Goal: Transaction & Acquisition: Purchase product/service

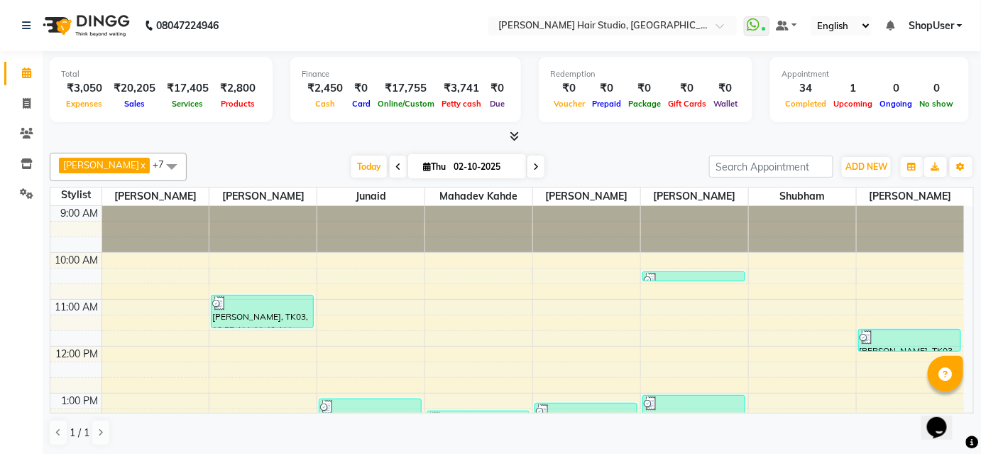
scroll to position [343, 0]
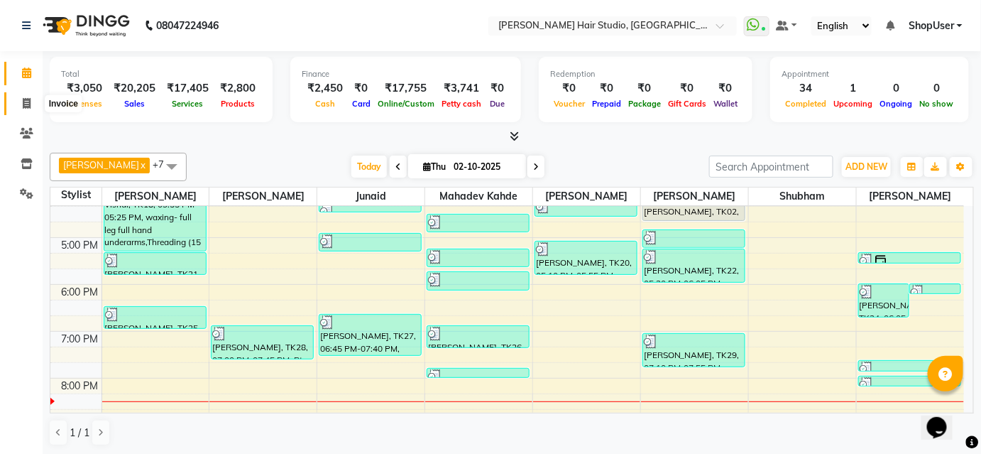
click at [23, 102] on icon at bounding box center [27, 103] width 8 height 11
click at [23, 105] on icon at bounding box center [27, 103] width 8 height 11
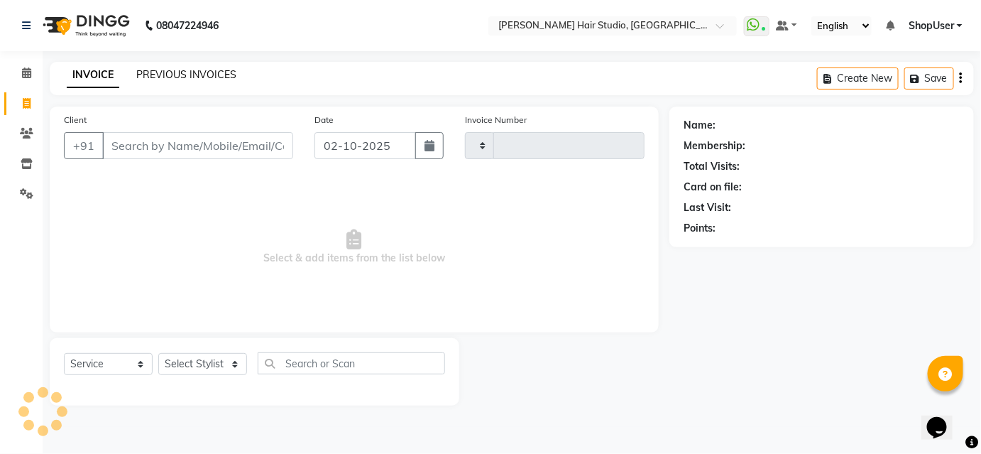
click at [206, 72] on link "PREVIOUS INVOICES" at bounding box center [186, 74] width 100 height 13
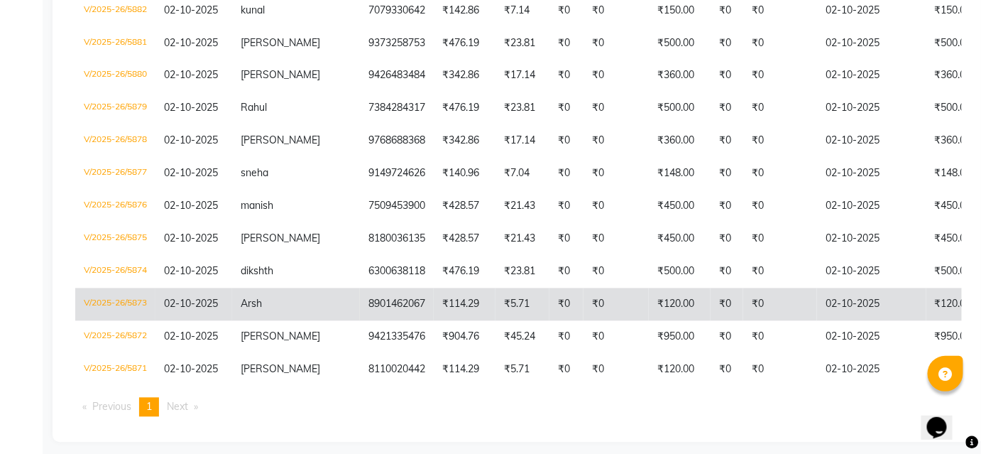
scroll to position [850, 0]
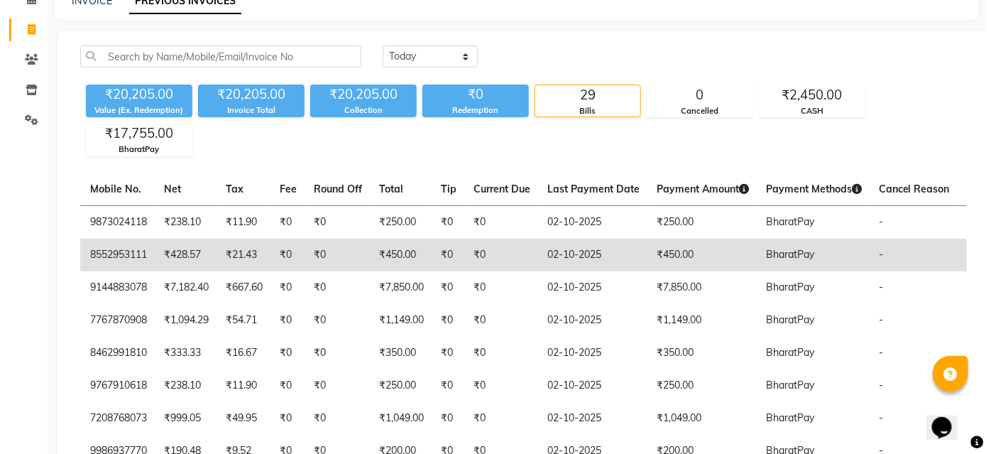
scroll to position [0, 0]
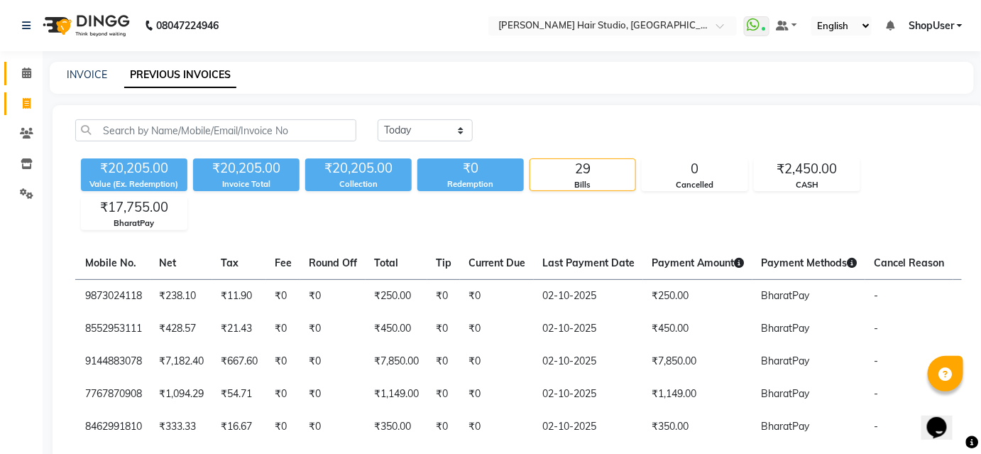
click at [11, 71] on link "Calendar" at bounding box center [21, 73] width 34 height 23
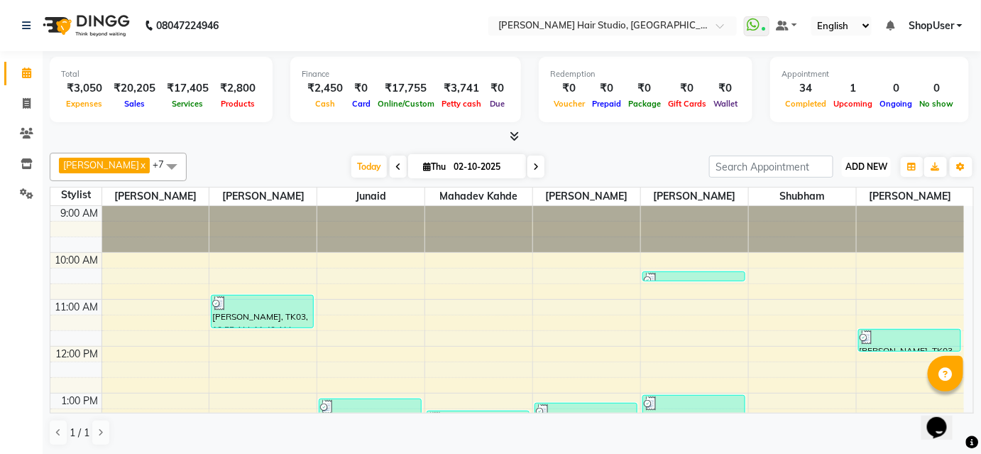
click at [858, 167] on span "ADD NEW" at bounding box center [867, 166] width 42 height 11
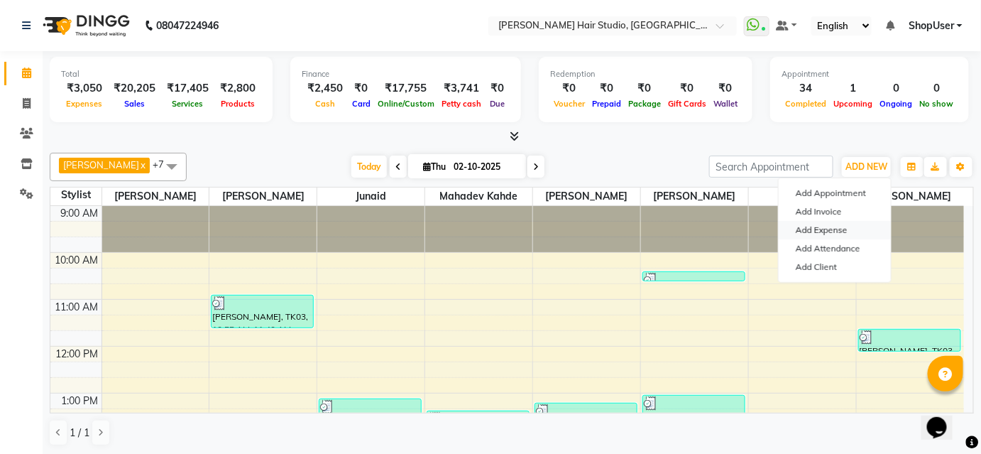
click at [836, 229] on link "Add Expense" at bounding box center [835, 230] width 112 height 18
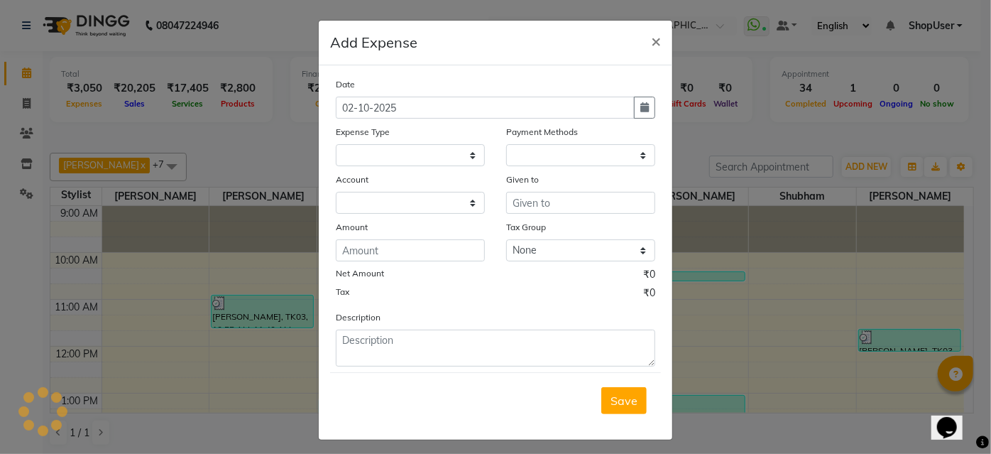
select select
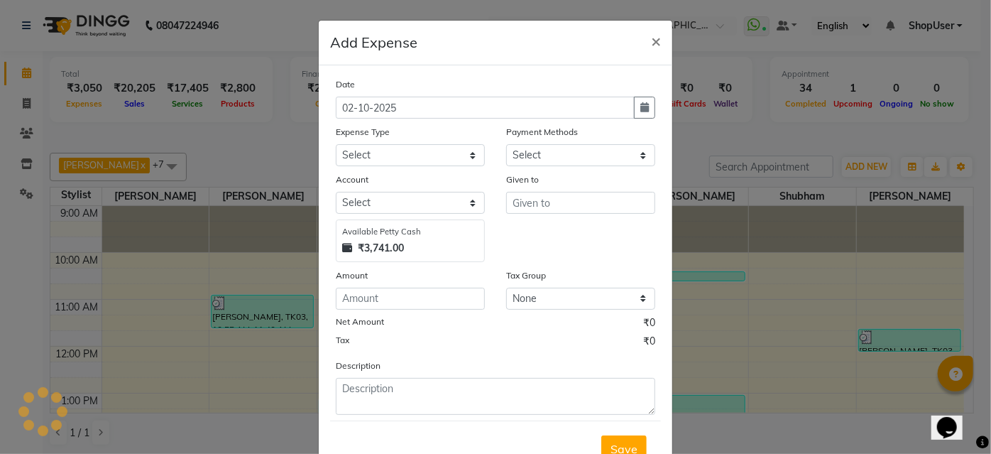
select select "1"
select select "2441"
click at [411, 162] on select "Select Advance Salary Bank charges Car maintenance Cash transfer to bank Cash t…" at bounding box center [410, 155] width 149 height 22
select select "10"
click at [336, 144] on select "Select Advance Salary Bank charges Car maintenance Cash transfer to bank Cash t…" at bounding box center [410, 155] width 149 height 22
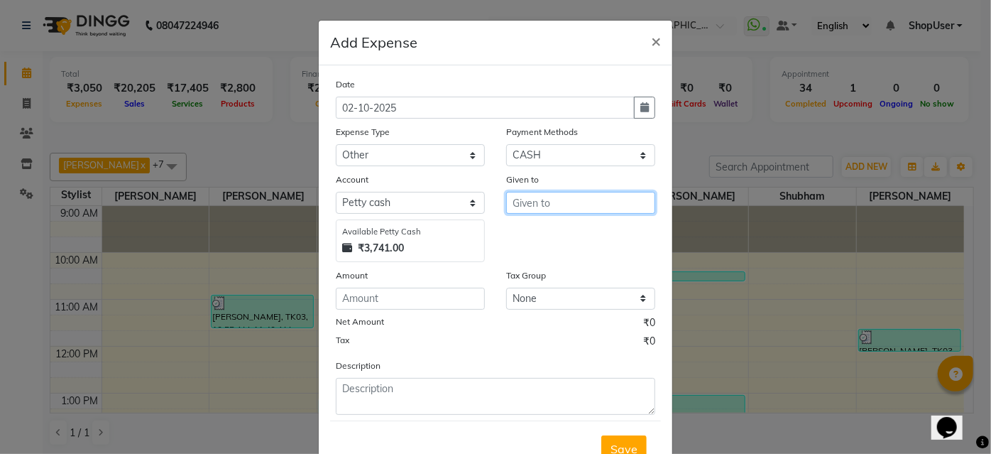
click at [549, 209] on input "text" at bounding box center [580, 203] width 149 height 22
click at [594, 230] on button "Shop User" at bounding box center [563, 233] width 112 height 23
type input "ShopUser"
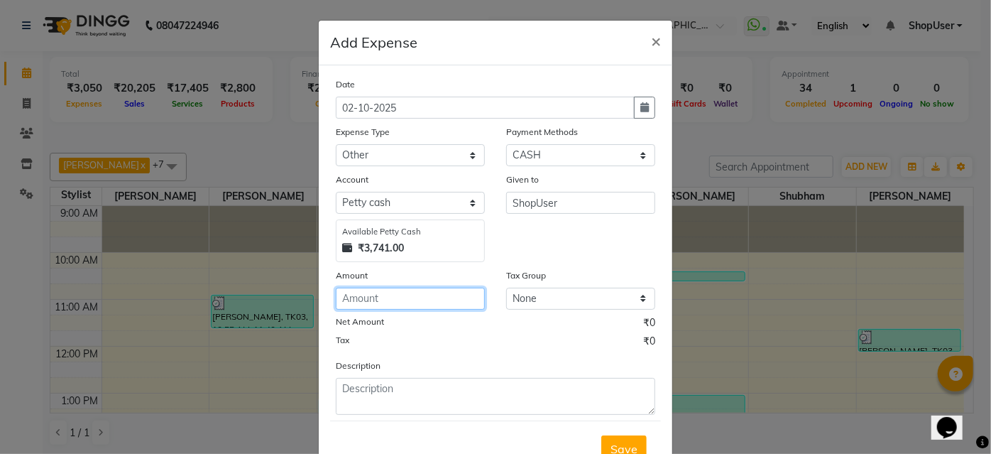
click at [393, 305] on input "number" at bounding box center [410, 299] width 149 height 22
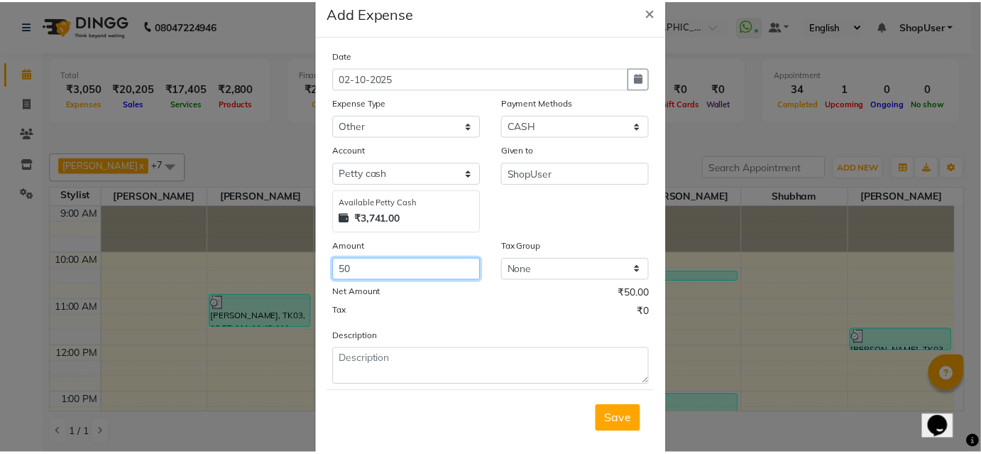
scroll to position [53, 0]
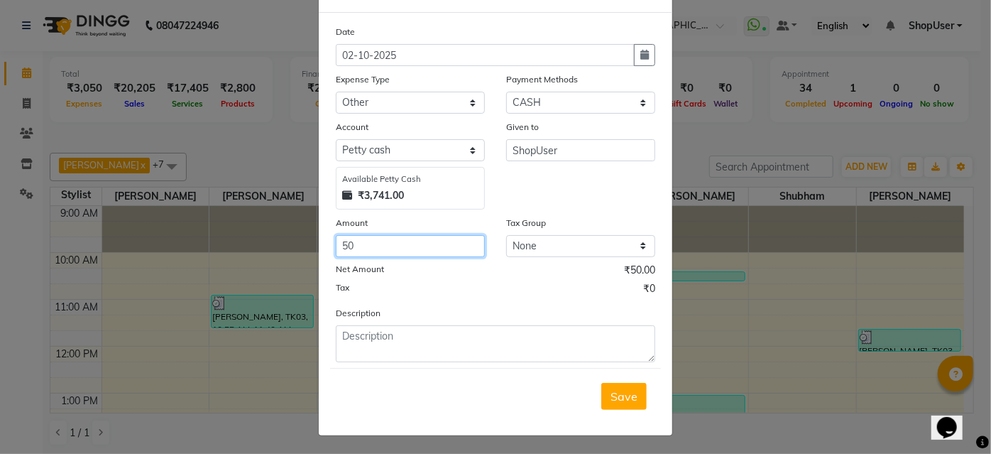
type input "50"
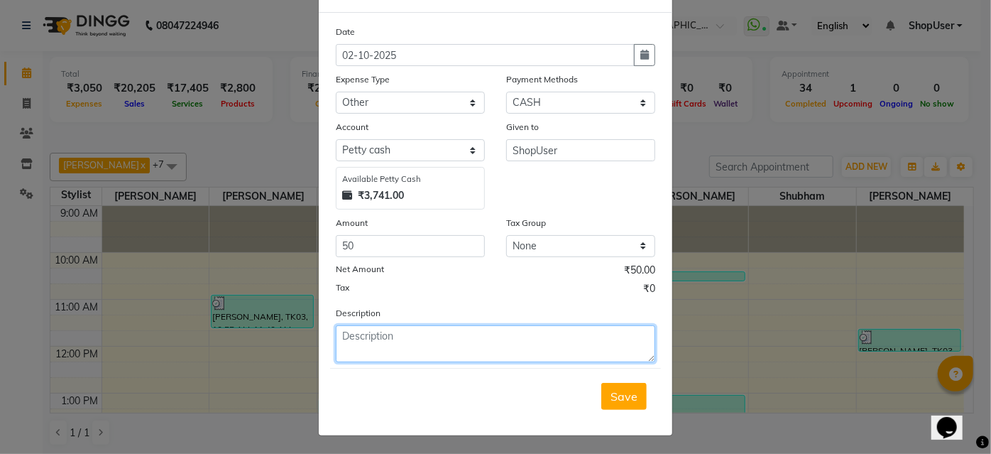
click at [371, 329] on textarea at bounding box center [495, 343] width 319 height 37
type textarea "face mask"
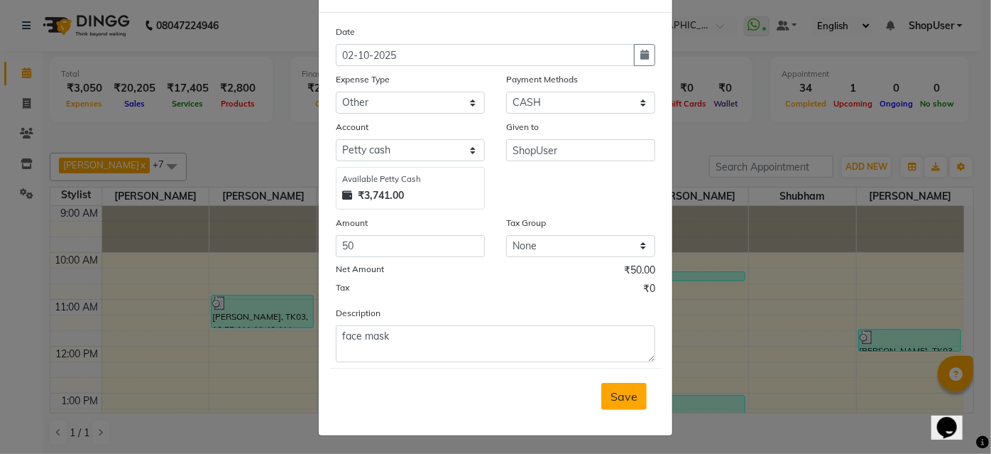
click at [630, 395] on span "Save" at bounding box center [624, 396] width 27 height 14
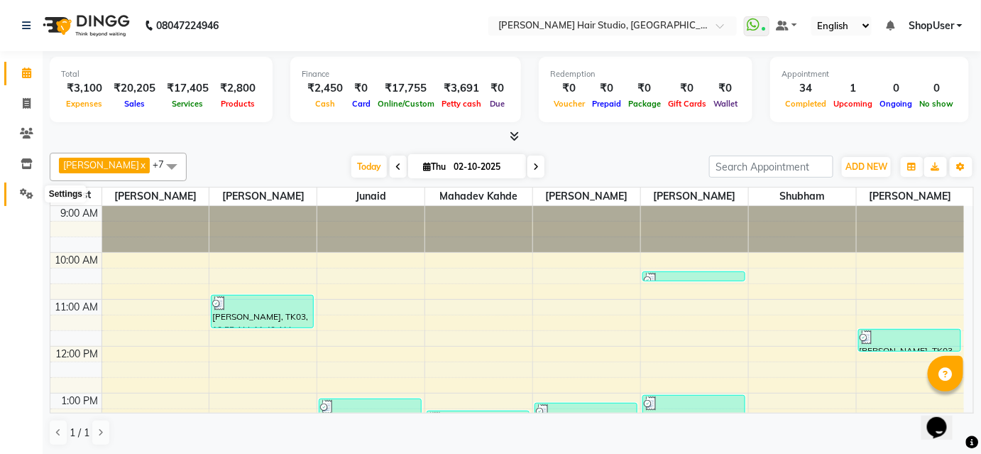
click at [24, 196] on icon at bounding box center [26, 193] width 13 height 11
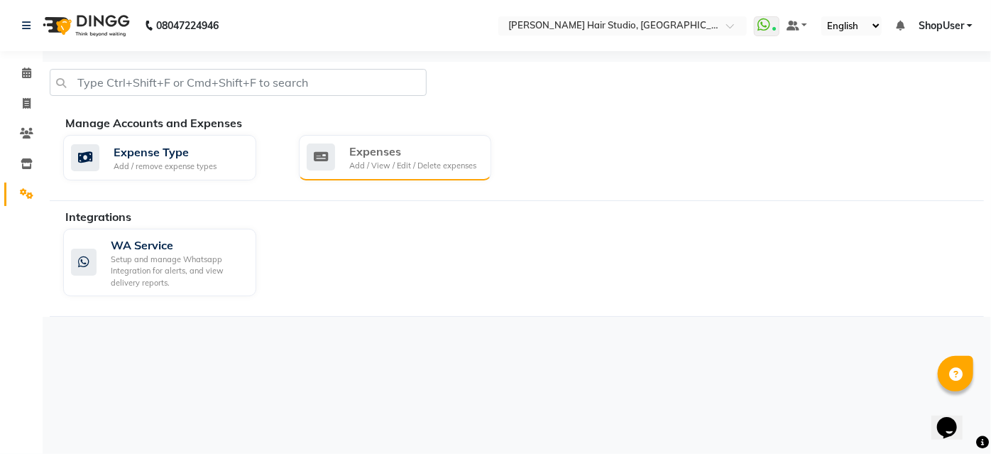
click at [422, 163] on div "Add / View / Edit / Delete expenses" at bounding box center [412, 166] width 127 height 12
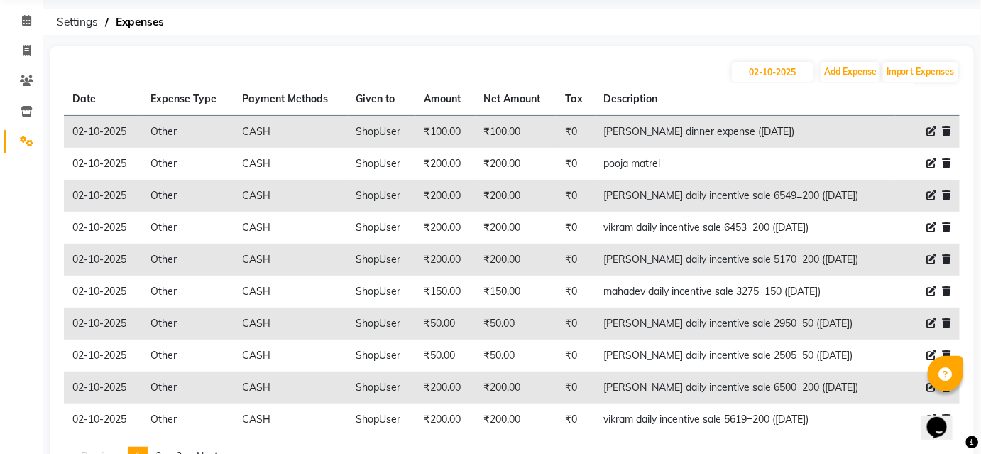
scroll to position [111, 0]
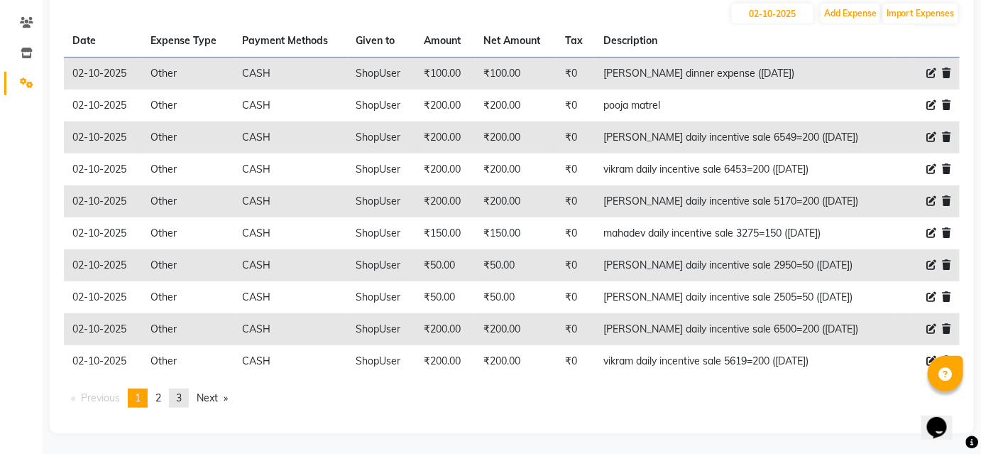
click at [187, 402] on link "page 3" at bounding box center [179, 397] width 20 height 19
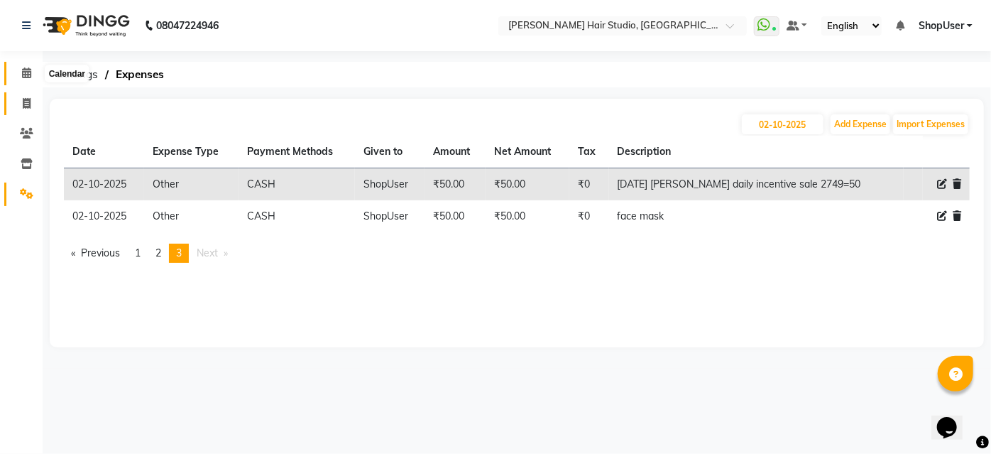
drag, startPoint x: 31, startPoint y: 78, endPoint x: 23, endPoint y: 94, distance: 17.5
click at [31, 80] on span at bounding box center [26, 73] width 25 height 16
click at [23, 94] on link "Invoice" at bounding box center [21, 103] width 34 height 23
select select "service"
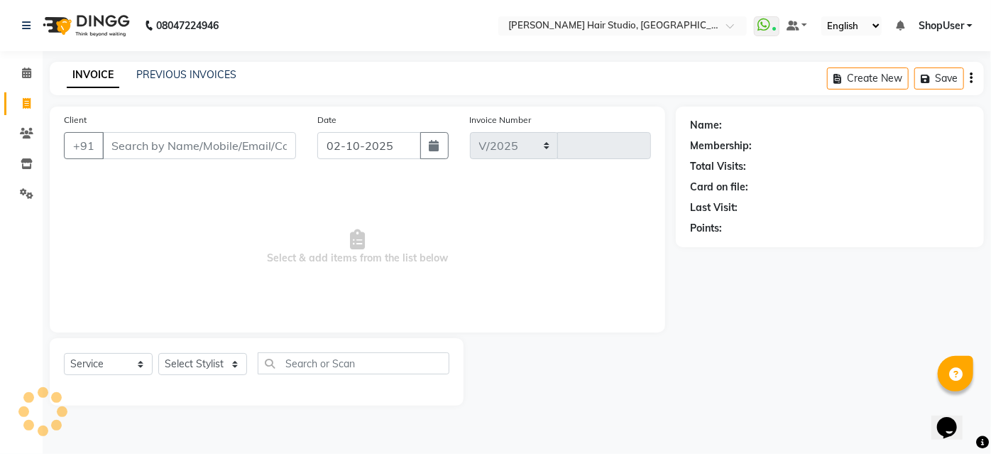
select select "627"
type input "5900"
click at [33, 70] on span at bounding box center [26, 73] width 25 height 16
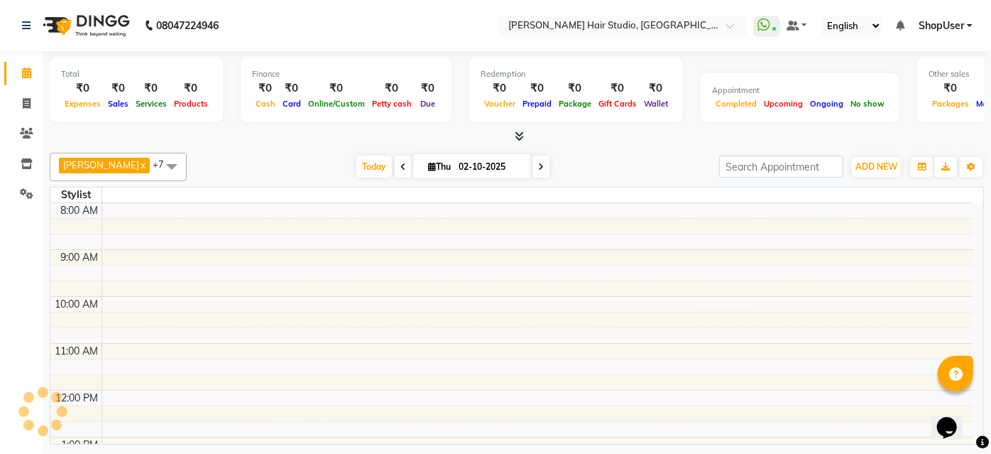
click at [33, 70] on span at bounding box center [26, 73] width 25 height 16
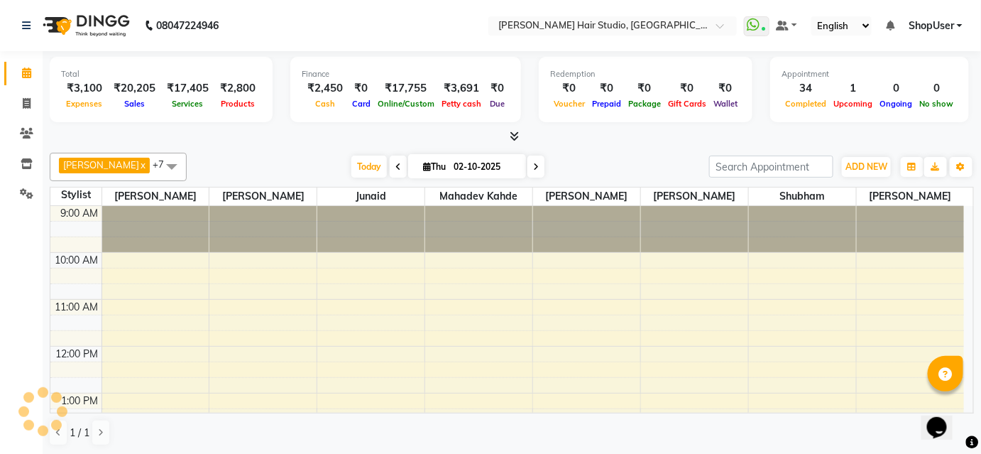
scroll to position [412, 0]
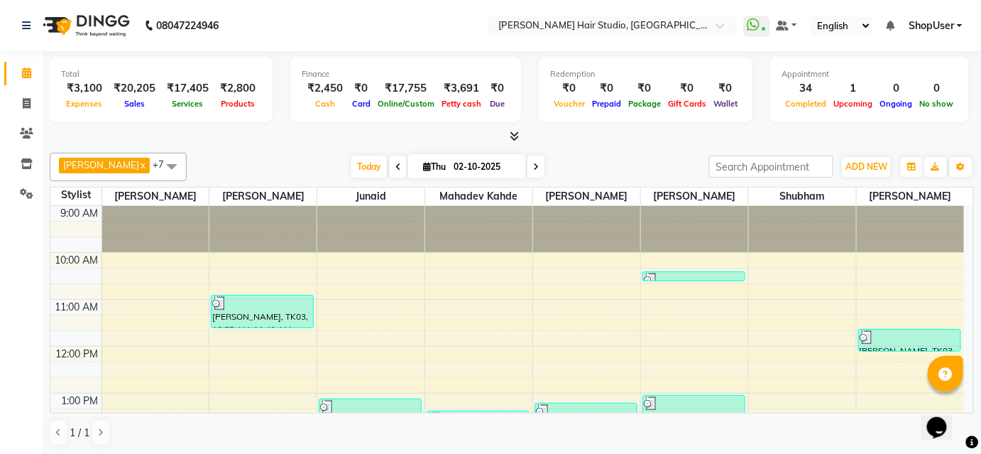
click at [686, 116] on div "Redemption ₹0 Voucher ₹0 Prepaid ₹0 Package ₹0 Gift Cards ₹0 Wallet" at bounding box center [646, 89] width 214 height 65
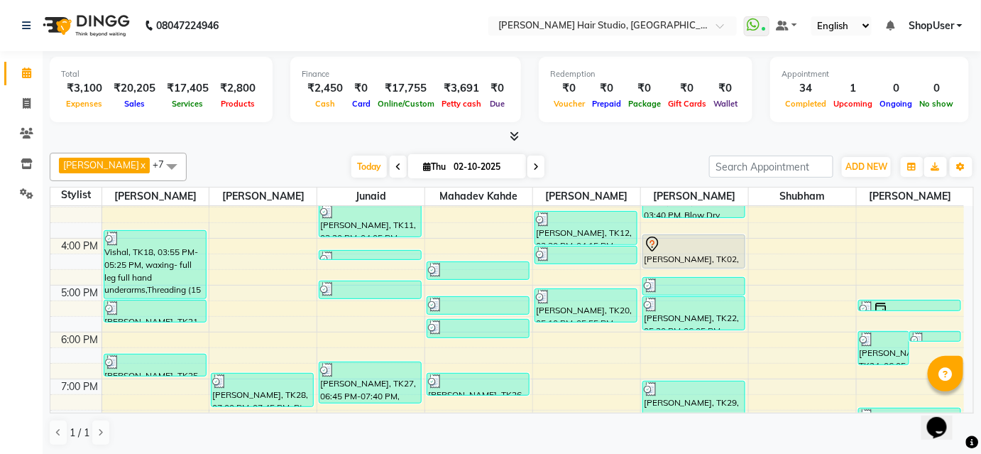
scroll to position [387, 0]
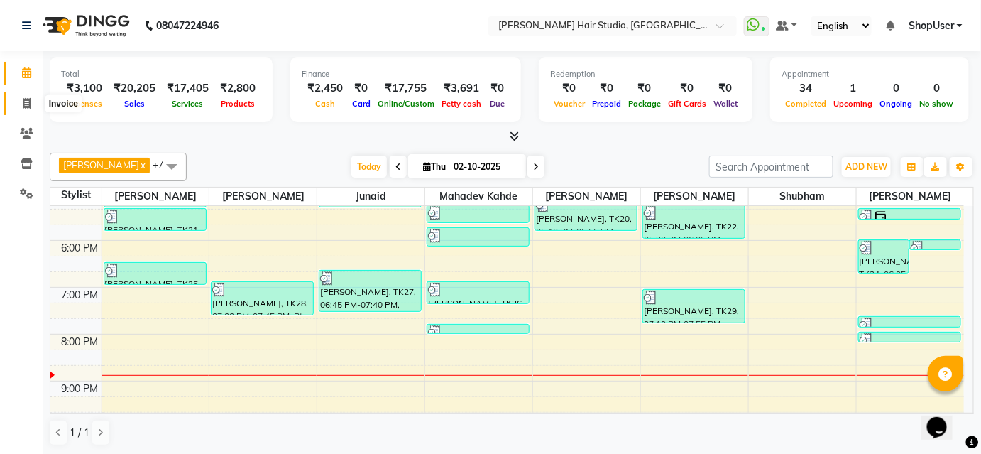
click at [30, 104] on icon at bounding box center [27, 103] width 8 height 11
select select "service"
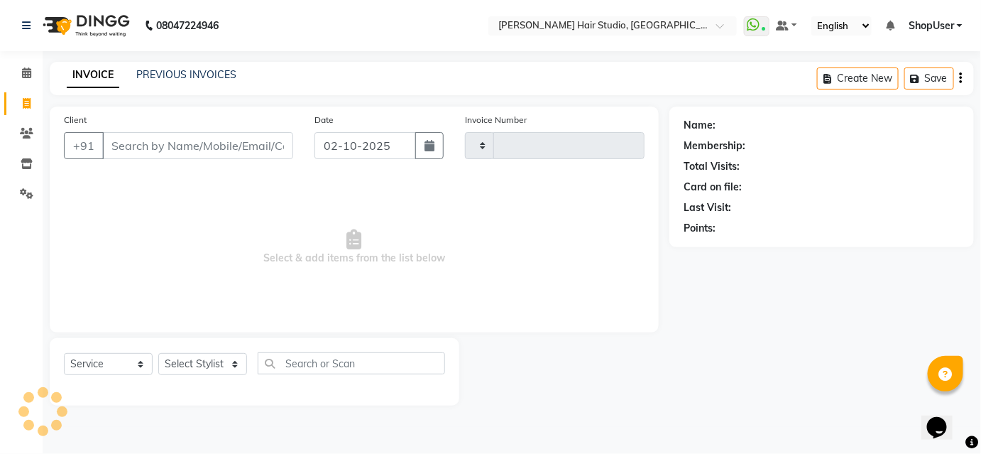
type input "5900"
select select "627"
click at [234, 364] on select "Select Stylist" at bounding box center [202, 364] width 89 height 22
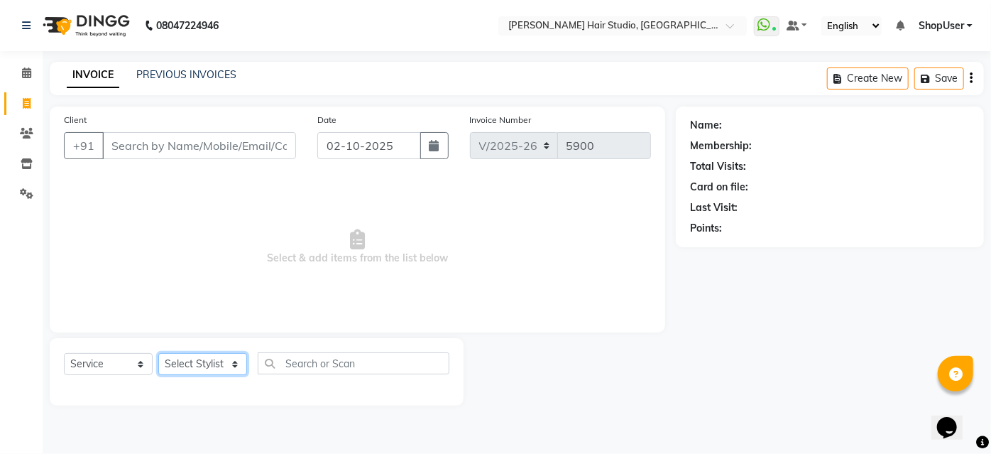
select select "81286"
click at [158, 353] on select "Select Stylist Ajinkya Anuja Arunesh Avinash Junaid Mahadev kahde Mohammad Pawa…" at bounding box center [202, 364] width 89 height 22
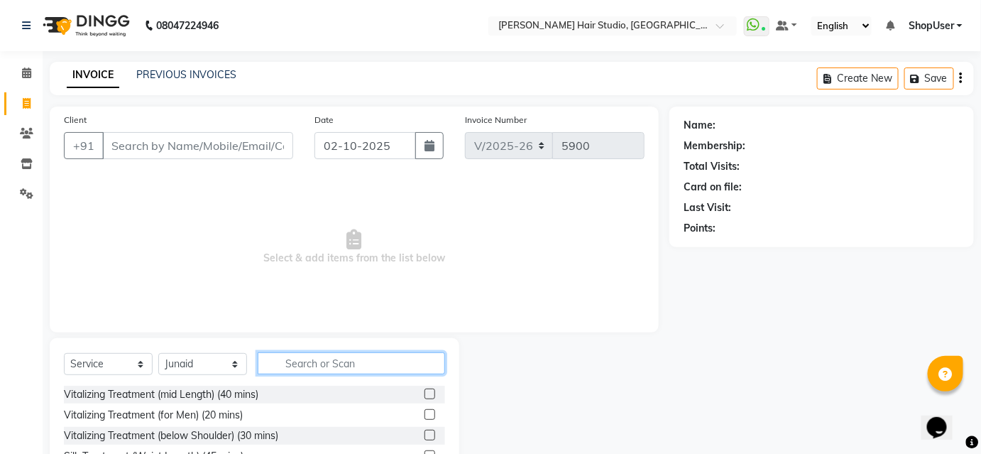
click at [329, 360] on input "text" at bounding box center [351, 363] width 187 height 22
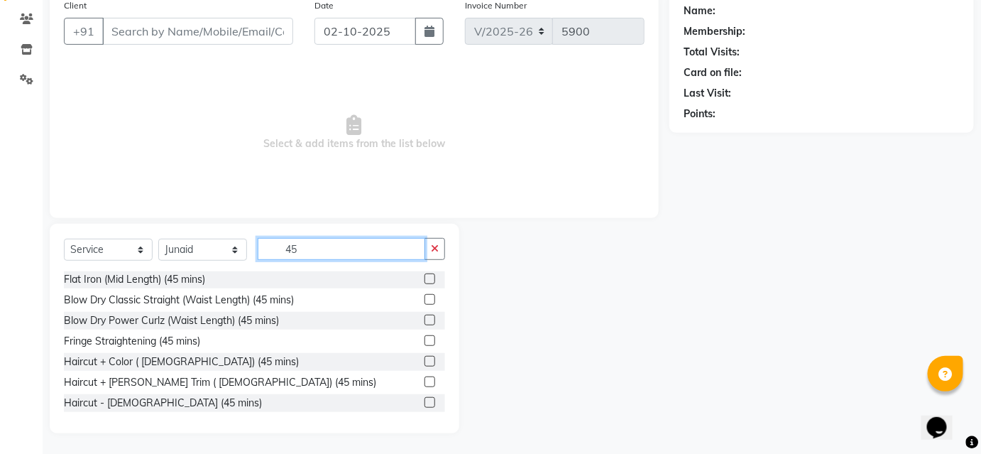
scroll to position [331, 0]
type input "45"
click at [425, 381] on label at bounding box center [430, 381] width 11 height 11
click at [425, 381] on input "checkbox" at bounding box center [429, 381] width 9 height 9
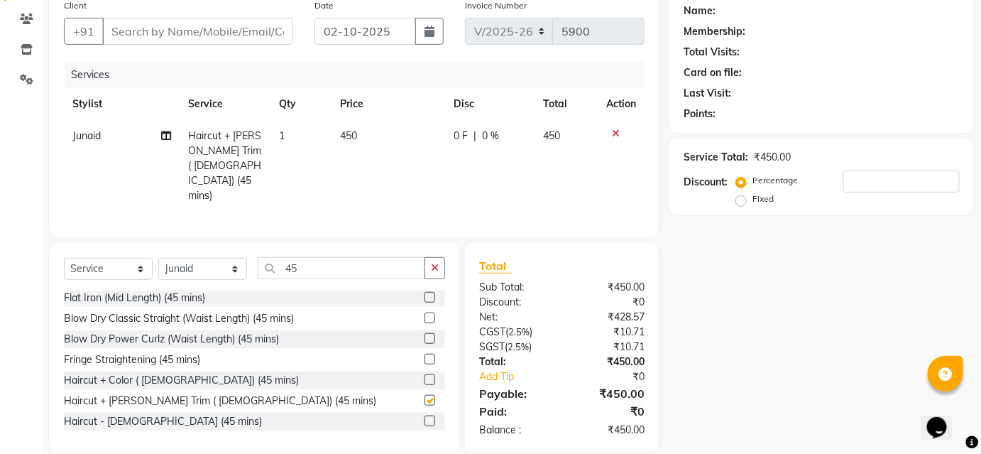
checkbox input "false"
click at [153, 37] on input "Client" at bounding box center [197, 31] width 191 height 27
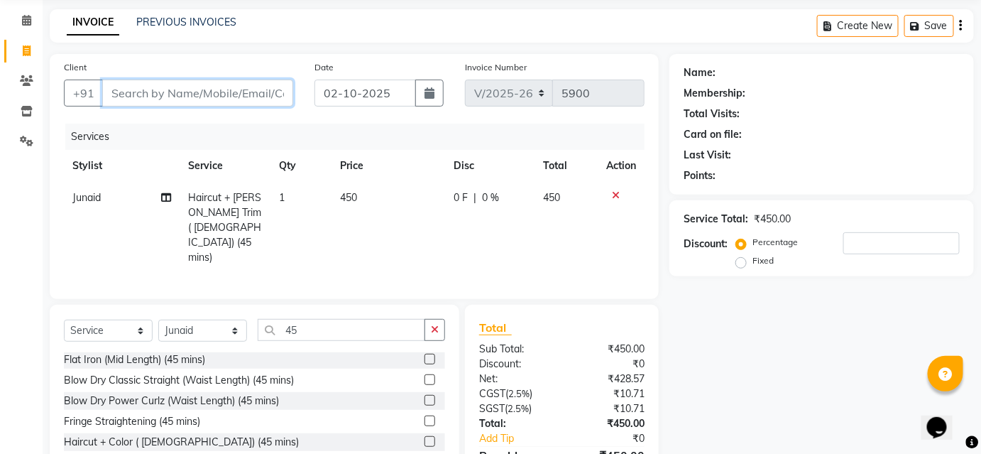
scroll to position [50, 0]
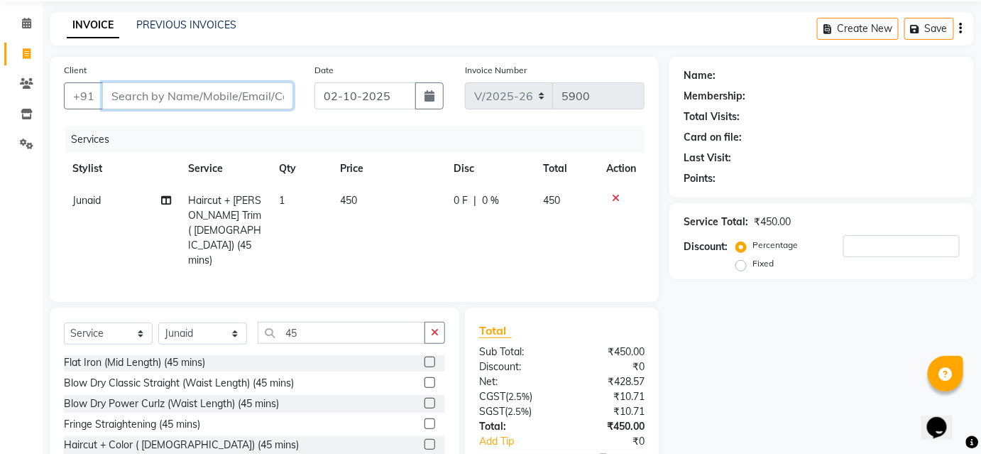
click at [177, 91] on input "Client" at bounding box center [197, 95] width 191 height 27
click at [175, 94] on input "Client" at bounding box center [197, 95] width 191 height 27
type input "9"
type input "0"
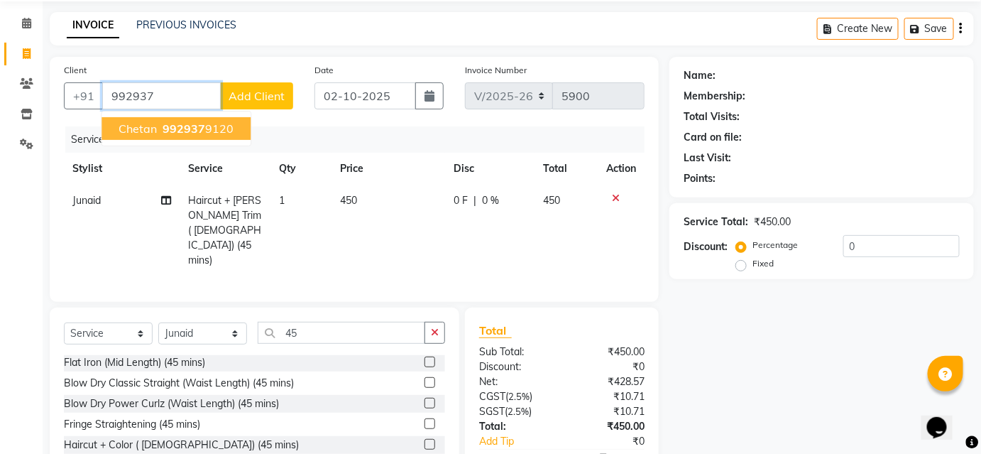
scroll to position [0, 0]
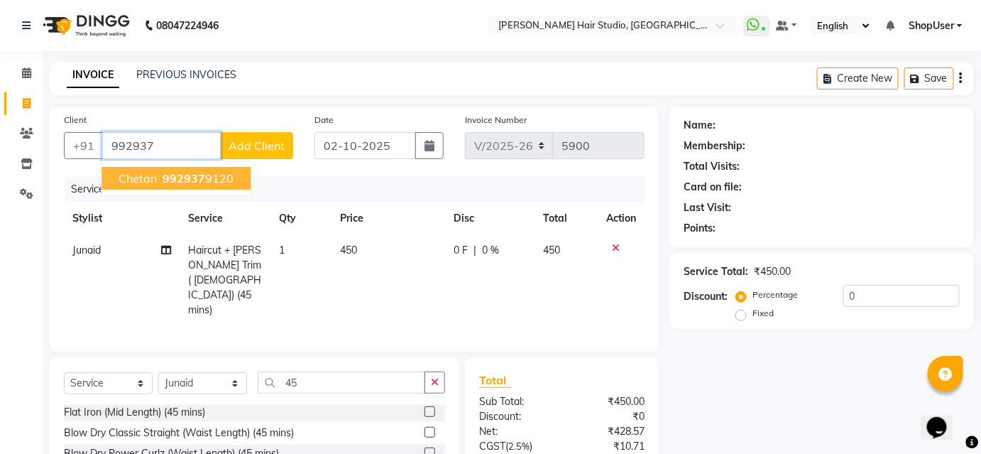
click at [222, 185] on button "chetan 992937 9120" at bounding box center [176, 178] width 149 height 23
type input "9929379120"
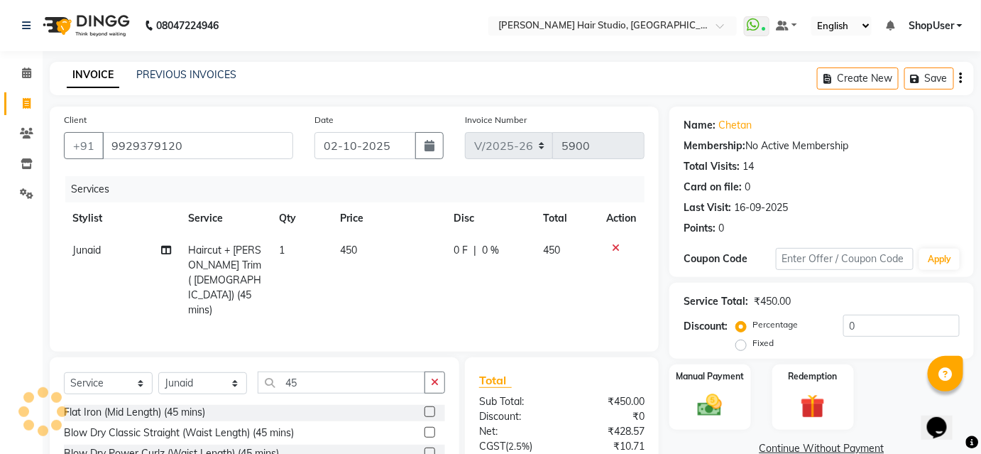
scroll to position [114, 0]
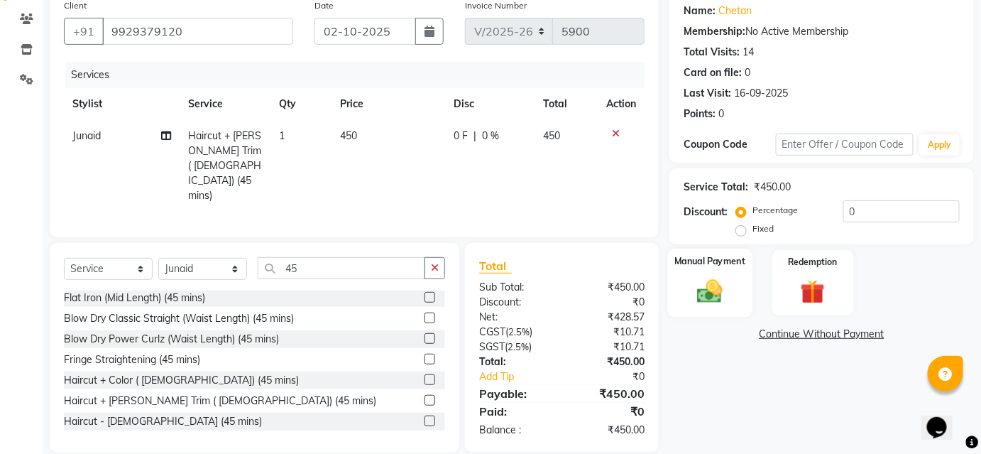
click at [708, 285] on img at bounding box center [709, 290] width 41 height 29
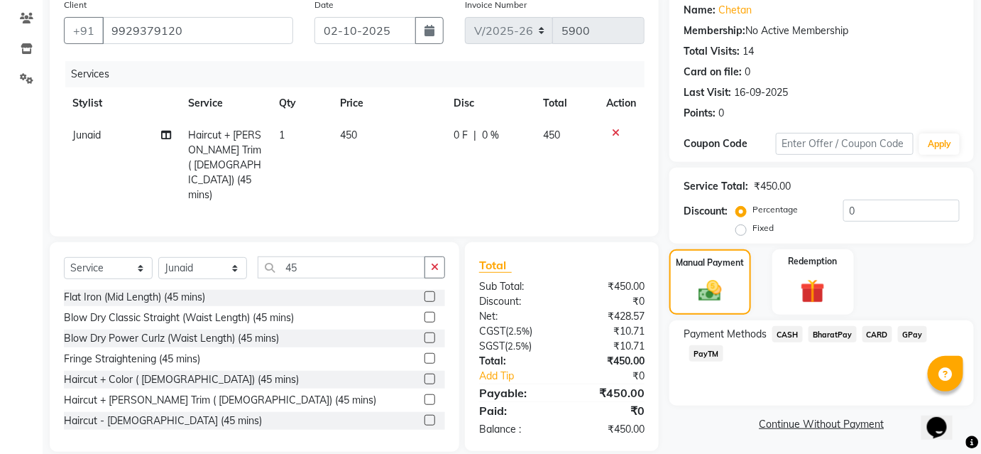
scroll to position [116, 0]
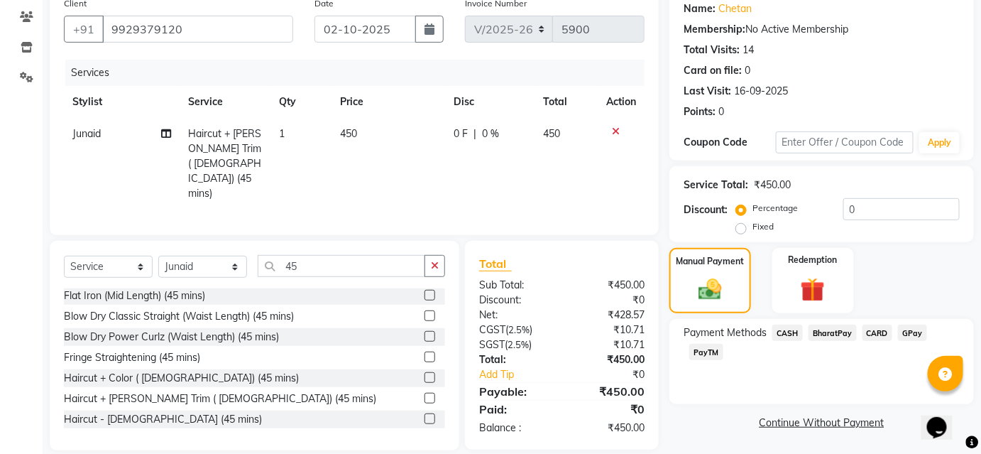
click at [824, 342] on div "BharatPay" at bounding box center [830, 333] width 54 height 19
click at [833, 327] on span "BharatPay" at bounding box center [833, 332] width 48 height 16
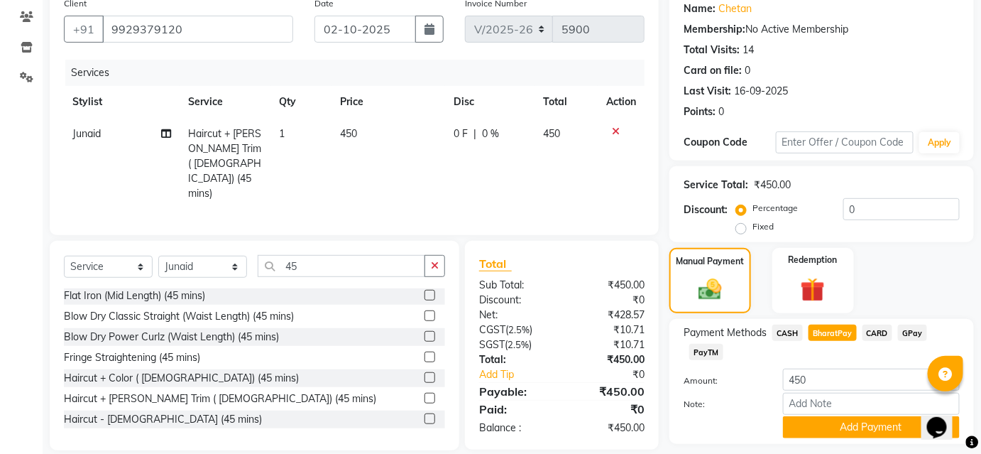
scroll to position [156, 0]
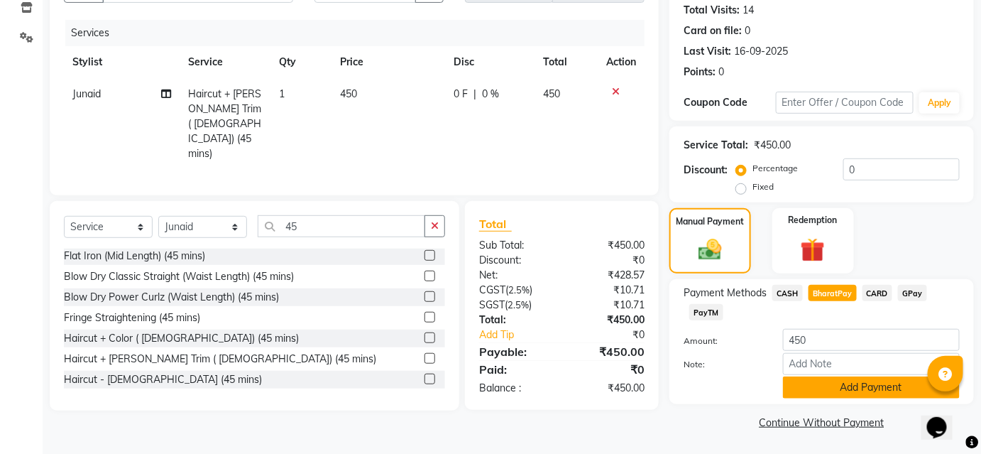
click at [811, 382] on button "Add Payment" at bounding box center [871, 387] width 177 height 22
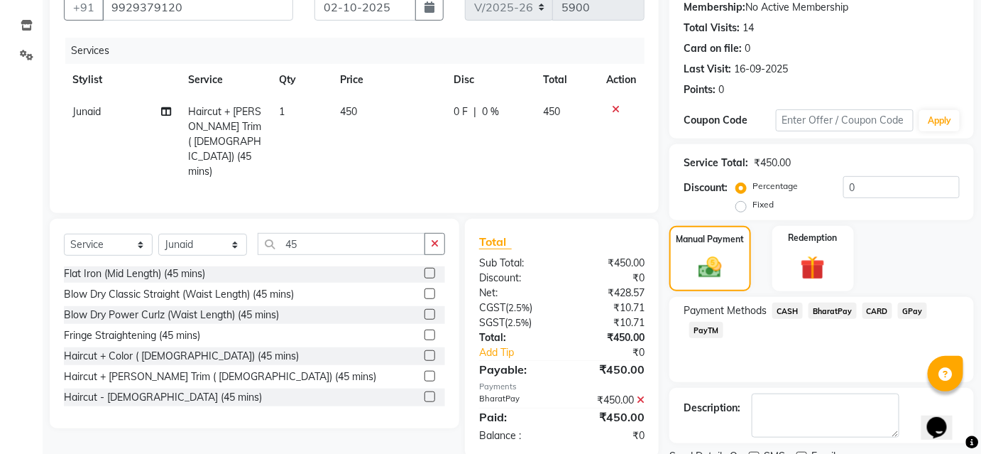
scroll to position [131, 0]
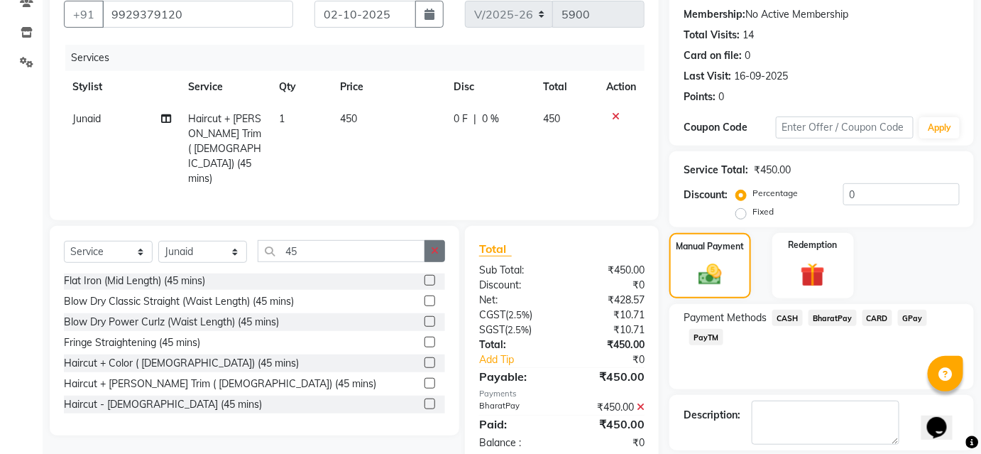
click at [437, 240] on button "button" at bounding box center [435, 251] width 21 height 22
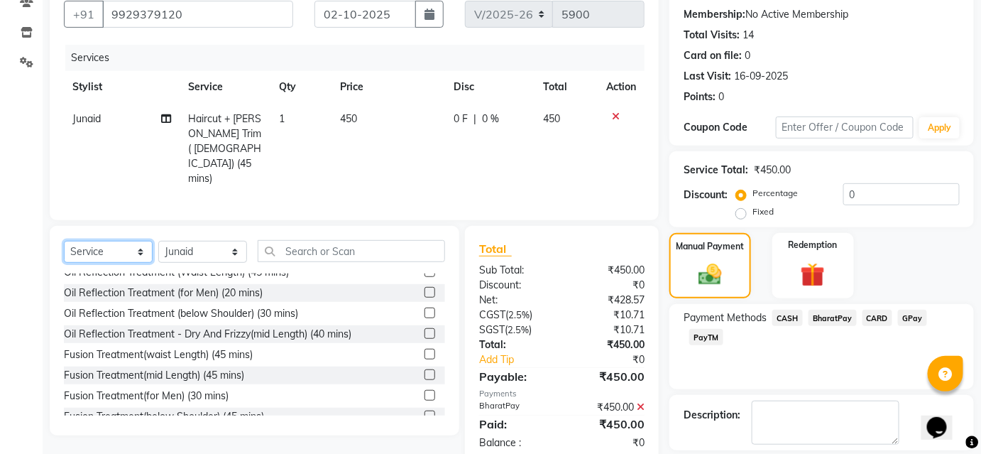
click at [129, 241] on select "Select Service Product Membership Package Voucher Prepaid Gift Card" at bounding box center [108, 252] width 89 height 22
click at [64, 241] on select "Select Service Product Membership Package Voucher Prepaid Gift Card" at bounding box center [108, 252] width 89 height 22
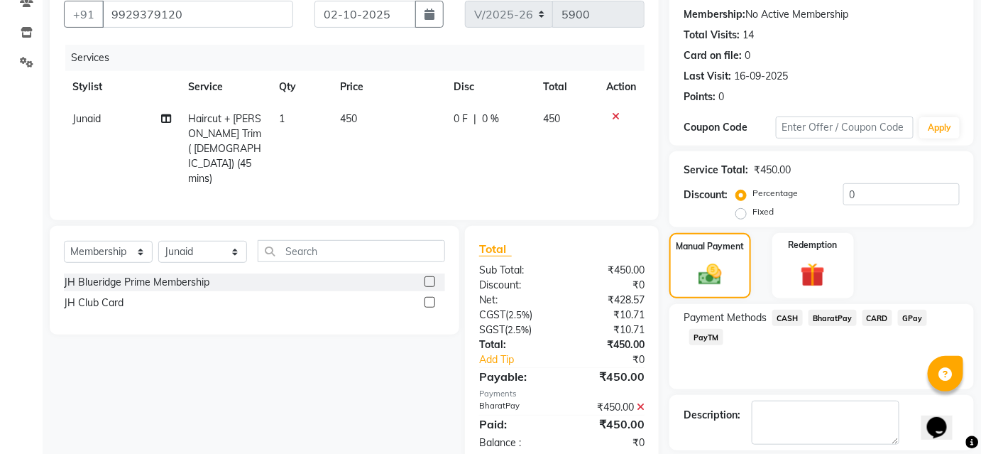
click at [430, 297] on label at bounding box center [430, 302] width 11 height 11
click at [430, 298] on input "checkbox" at bounding box center [429, 302] width 9 height 9
select select "select"
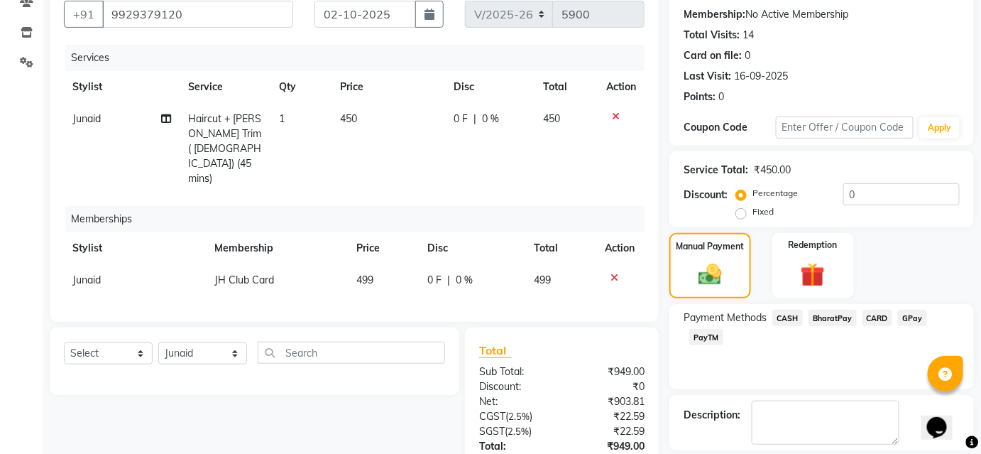
click at [454, 206] on div "Memberships" at bounding box center [360, 219] width 590 height 26
click at [467, 232] on th "Disc" at bounding box center [472, 248] width 106 height 32
click at [450, 264] on td "0 F | 0 %" at bounding box center [472, 280] width 106 height 32
select select "81286"
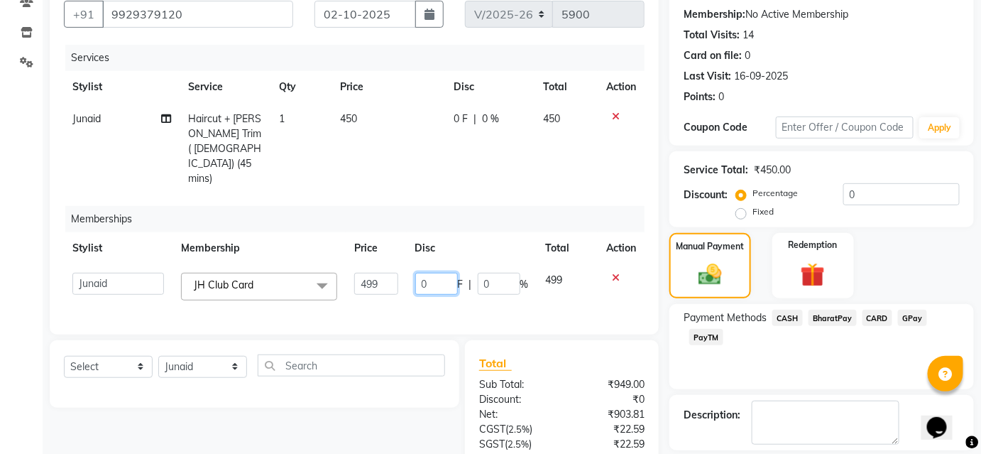
click at [447, 273] on input "0" at bounding box center [436, 284] width 43 height 22
type input "400"
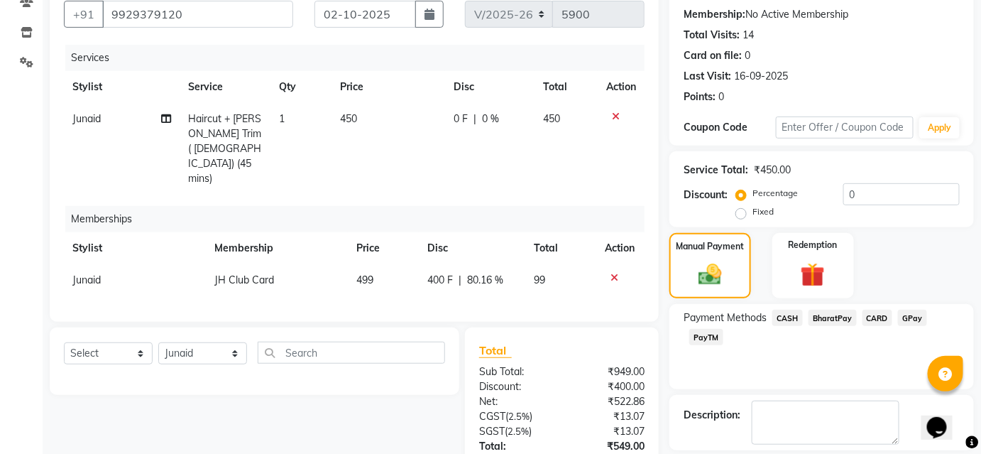
click at [480, 264] on td "400 F | 80.16 %" at bounding box center [472, 280] width 106 height 32
select select "81286"
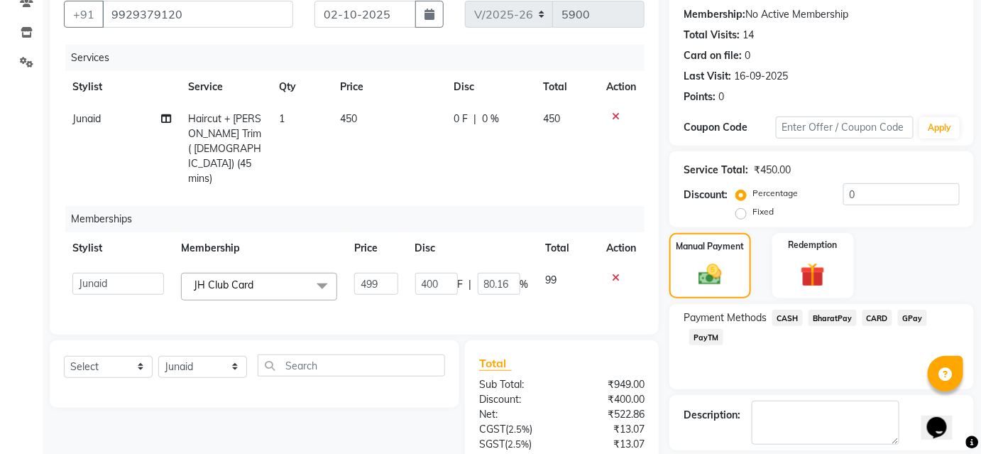
click at [515, 136] on td "0 F | 0 %" at bounding box center [489, 149] width 89 height 92
select select "81286"
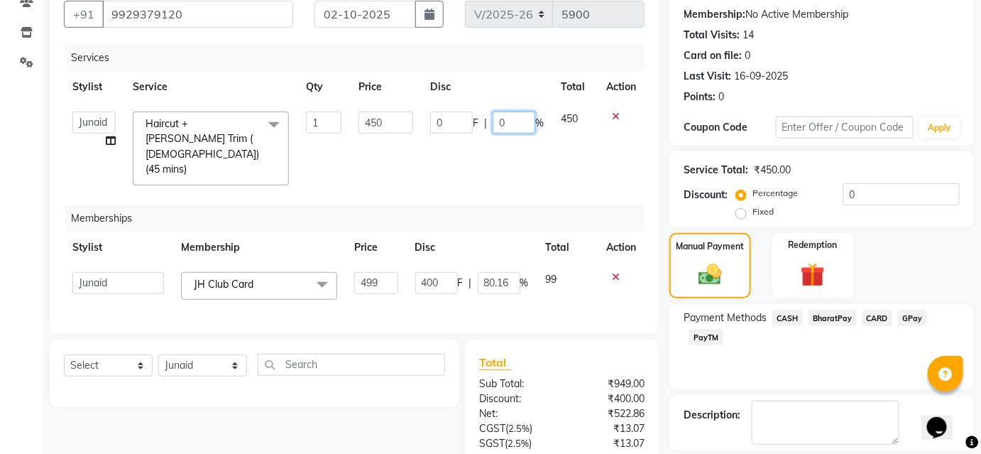
click at [528, 115] on input "0" at bounding box center [514, 122] width 43 height 22
type input "20"
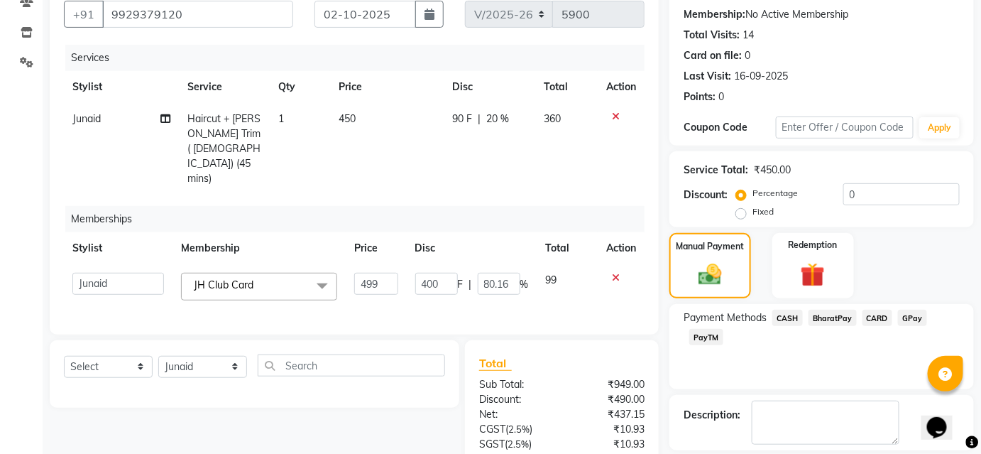
click at [537, 77] on tr "Stylist Service Qty Price Disc Total Action" at bounding box center [354, 87] width 581 height 32
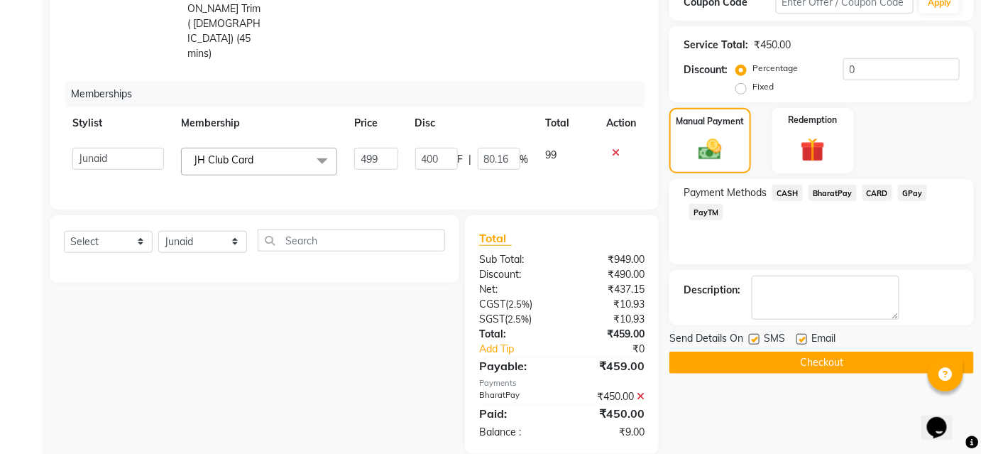
click at [631, 389] on div "₹450.00" at bounding box center [609, 396] width 94 height 15
click at [641, 391] on icon at bounding box center [641, 396] width 8 height 10
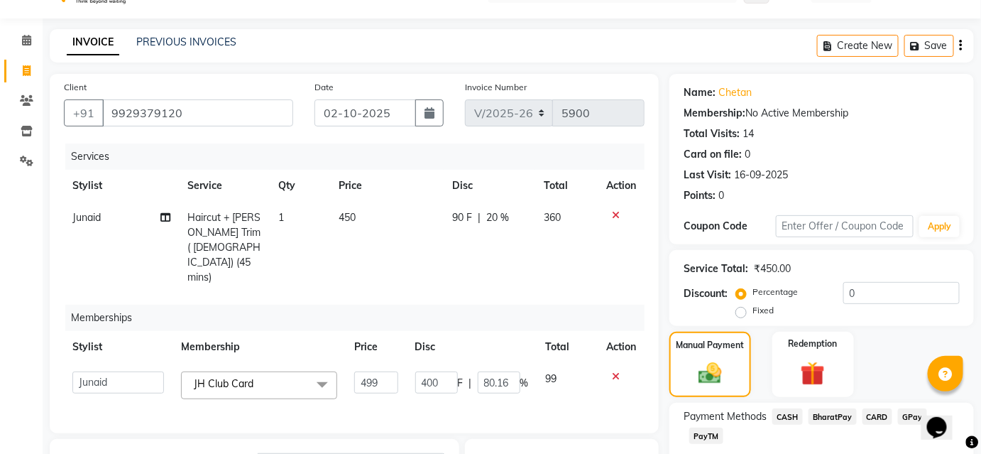
scroll to position [226, 0]
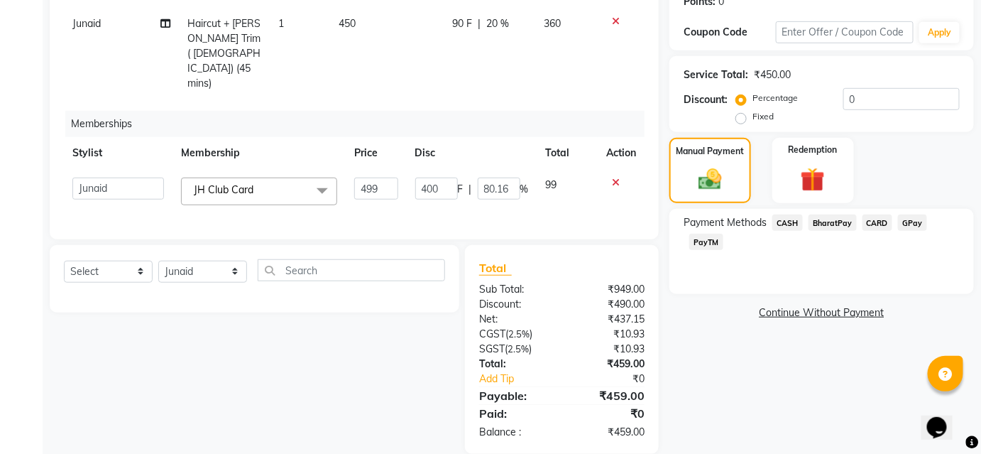
click at [827, 219] on span "BharatPay" at bounding box center [833, 222] width 48 height 16
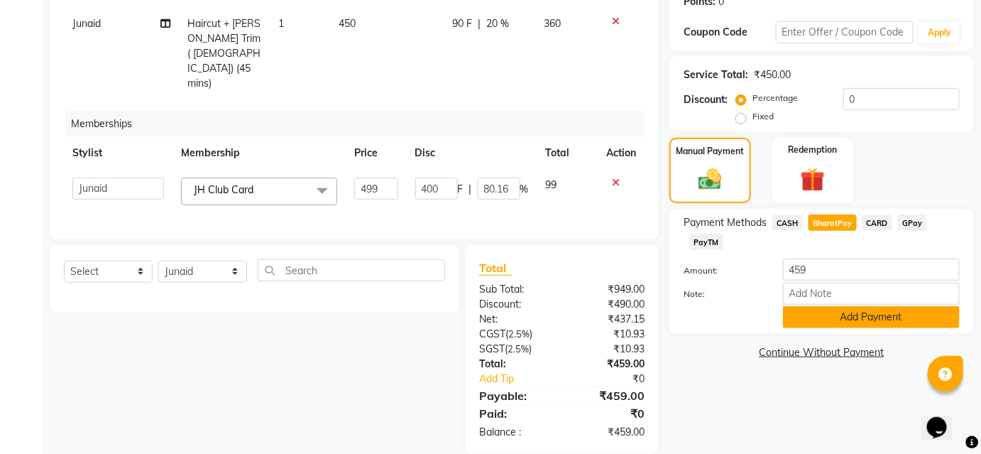
click at [932, 327] on button "Add Payment" at bounding box center [871, 317] width 177 height 22
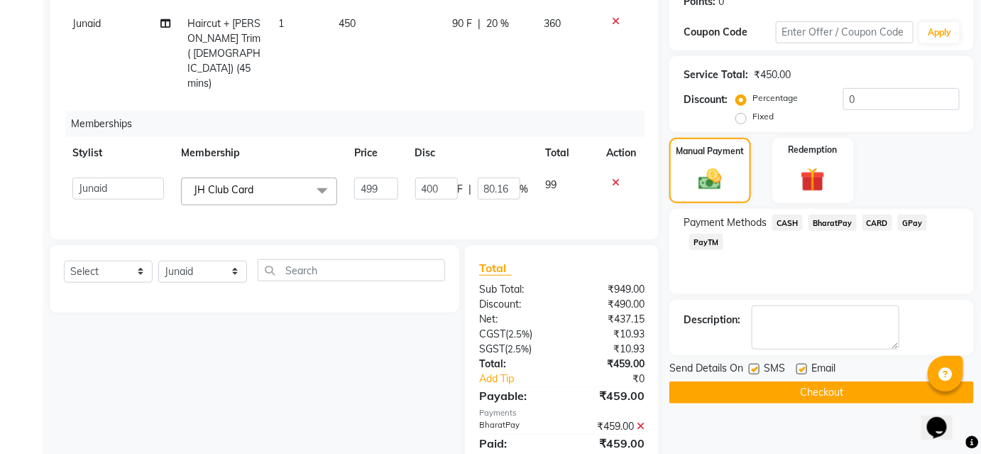
scroll to position [256, 0]
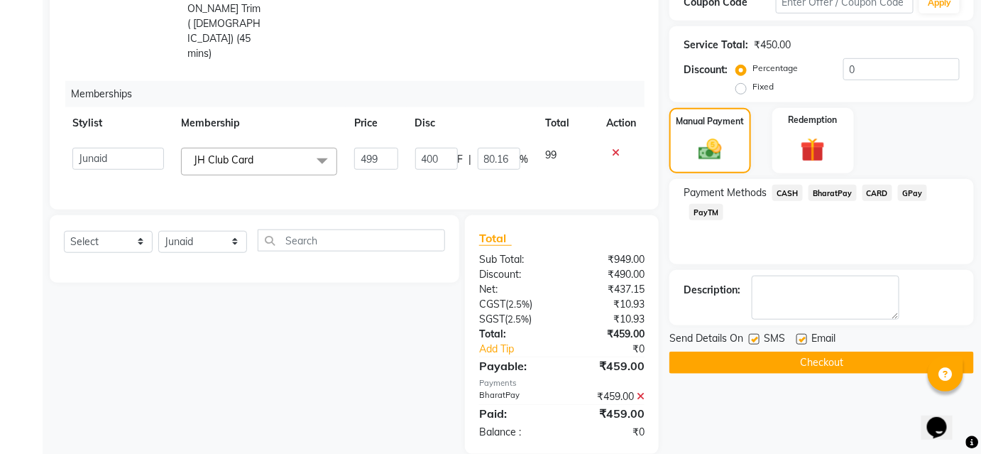
click at [834, 365] on button "Checkout" at bounding box center [821, 362] width 305 height 22
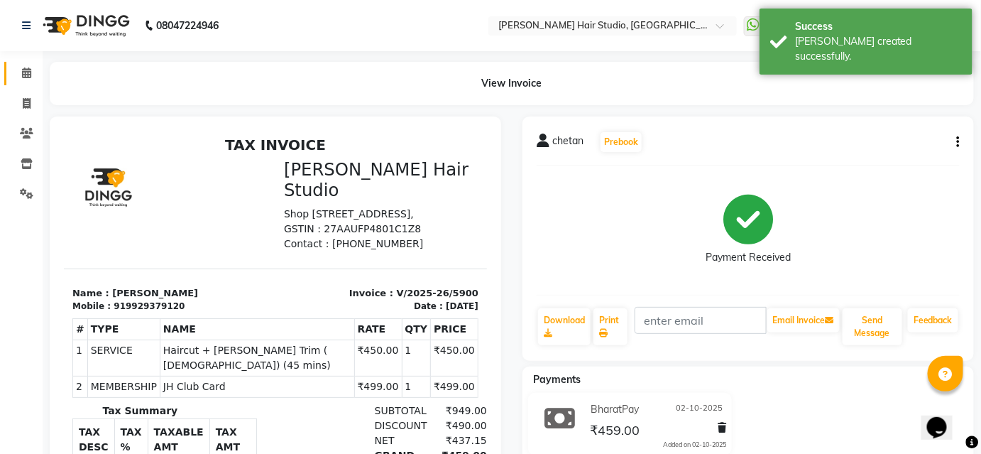
click at [32, 64] on link "Calendar" at bounding box center [21, 73] width 34 height 23
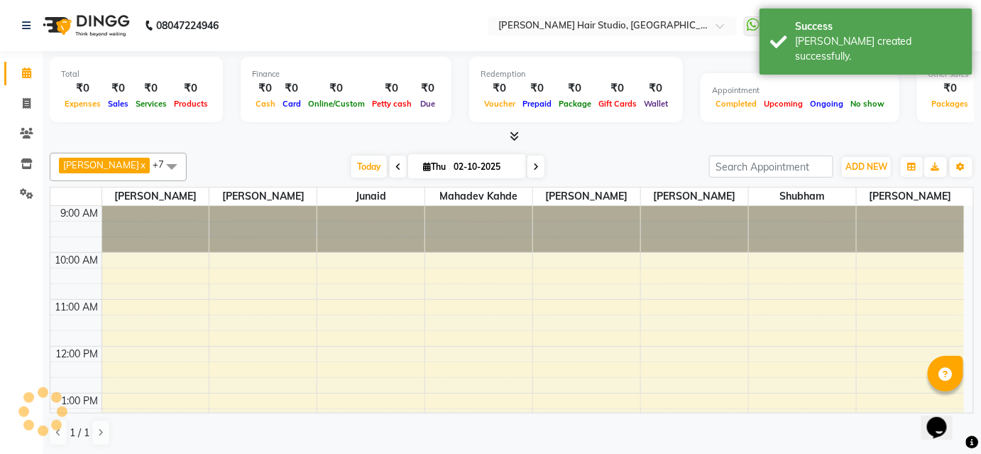
click at [32, 64] on link "Calendar" at bounding box center [21, 73] width 34 height 23
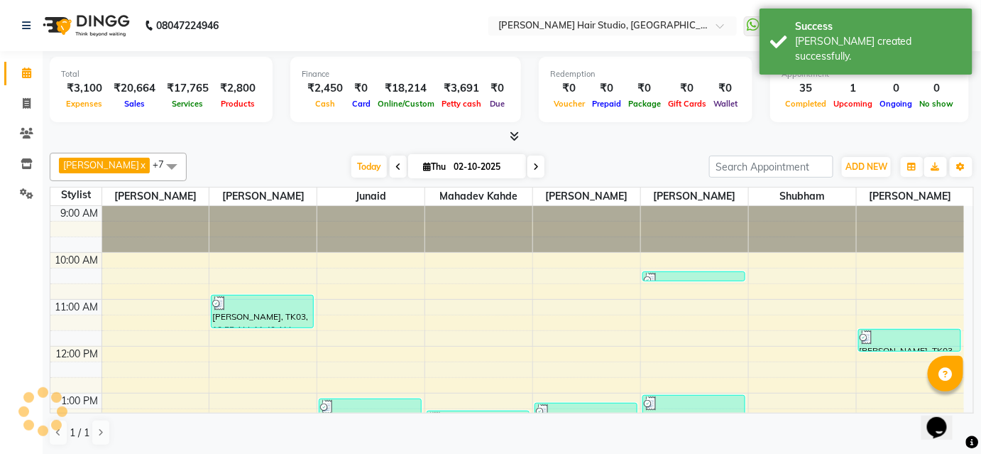
click at [32, 64] on link "Calendar" at bounding box center [21, 73] width 34 height 23
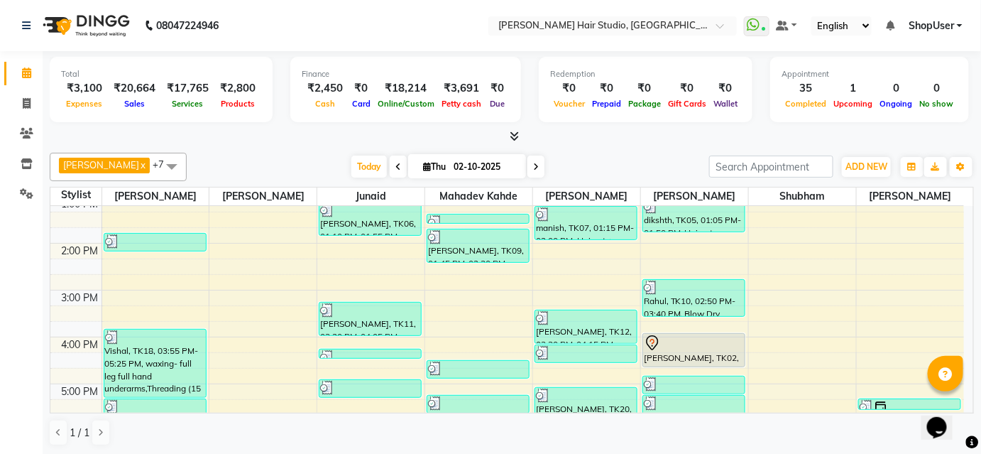
scroll to position [193, 0]
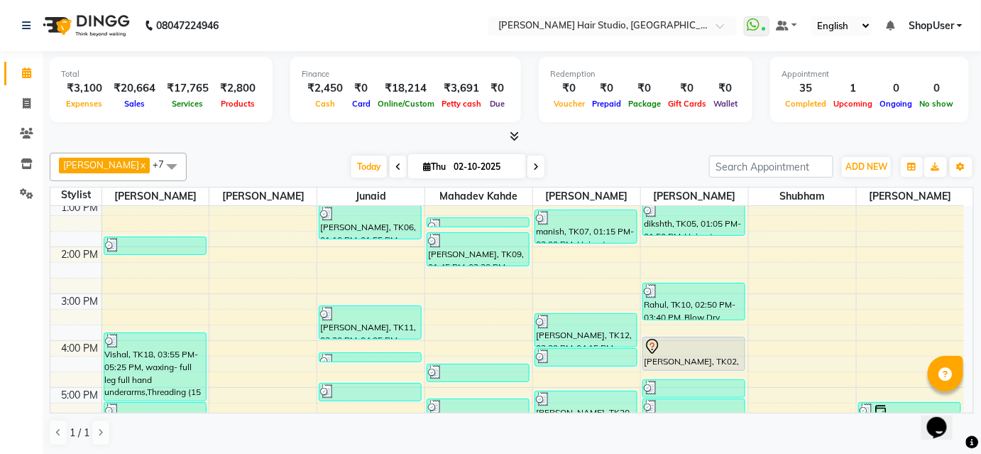
click at [533, 168] on icon at bounding box center [536, 167] width 6 height 9
type input "03-10-2025"
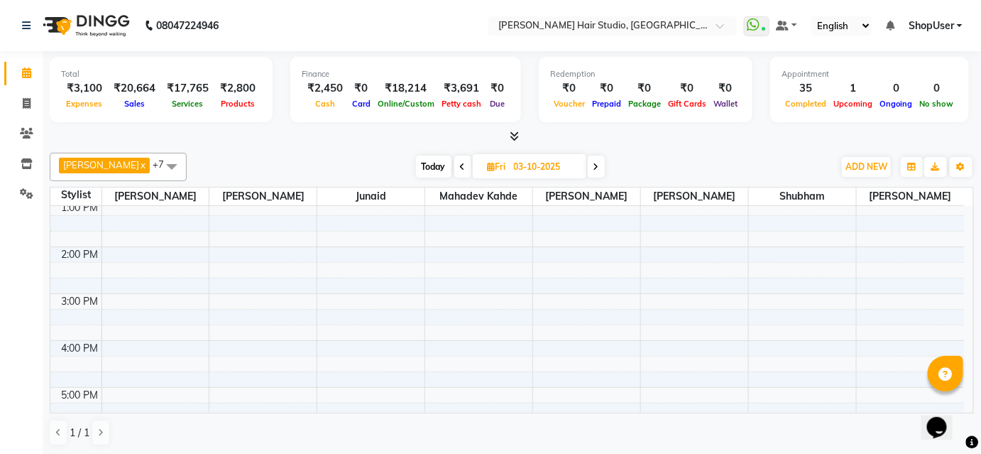
scroll to position [0, 0]
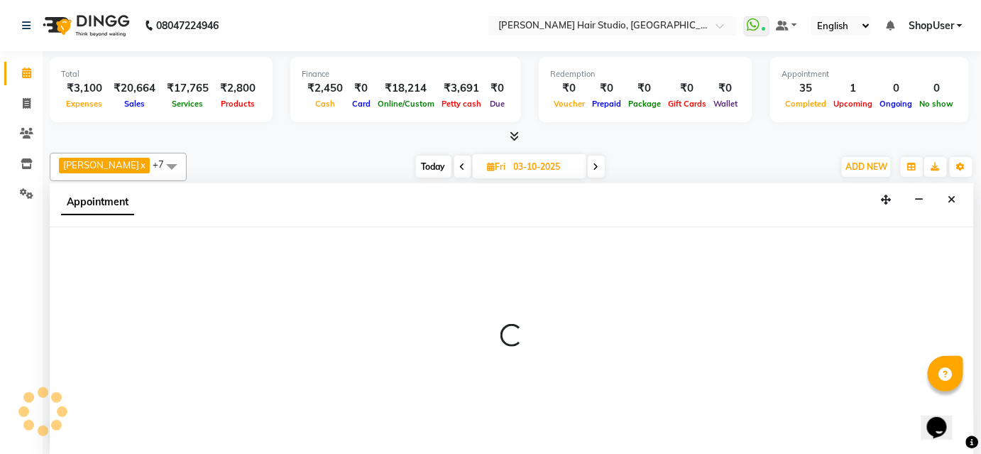
select select "51893"
select select "tentative"
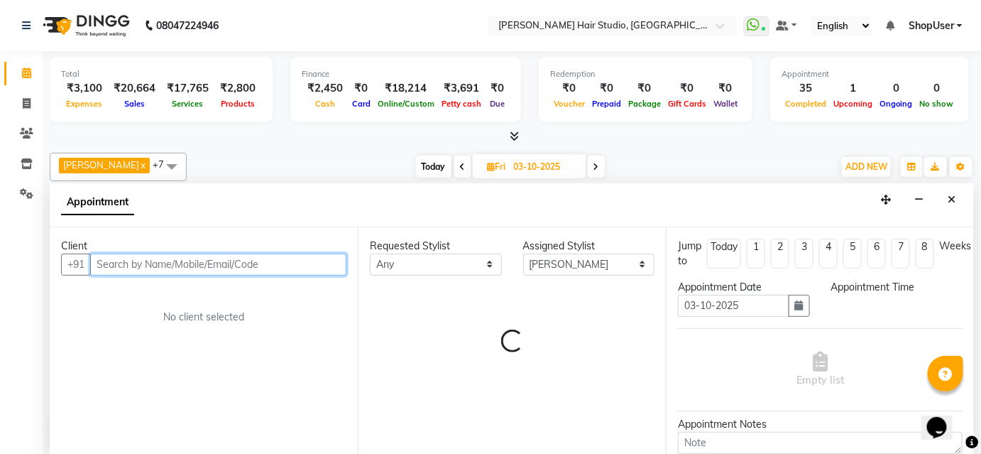
select select "780"
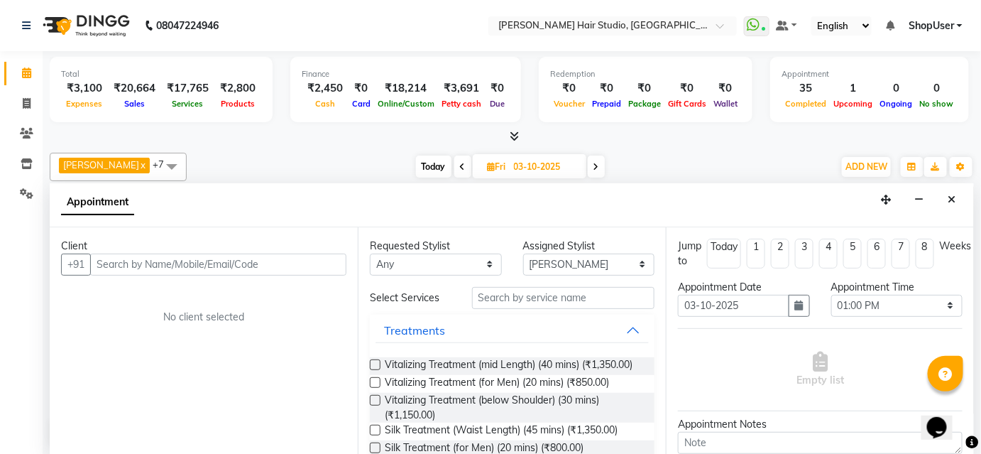
click at [211, 250] on div "Client" at bounding box center [203, 246] width 285 height 15
click at [212, 289] on div "Client +91 No client selected" at bounding box center [204, 341] width 308 height 228
click at [236, 263] on input "text" at bounding box center [218, 264] width 256 height 22
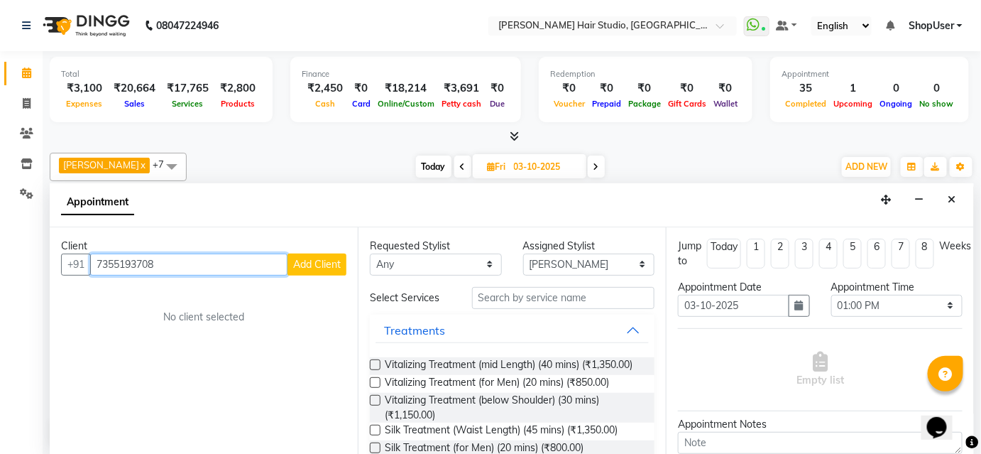
type input "7355193708"
click at [319, 263] on span "Add Client" at bounding box center [317, 264] width 48 height 13
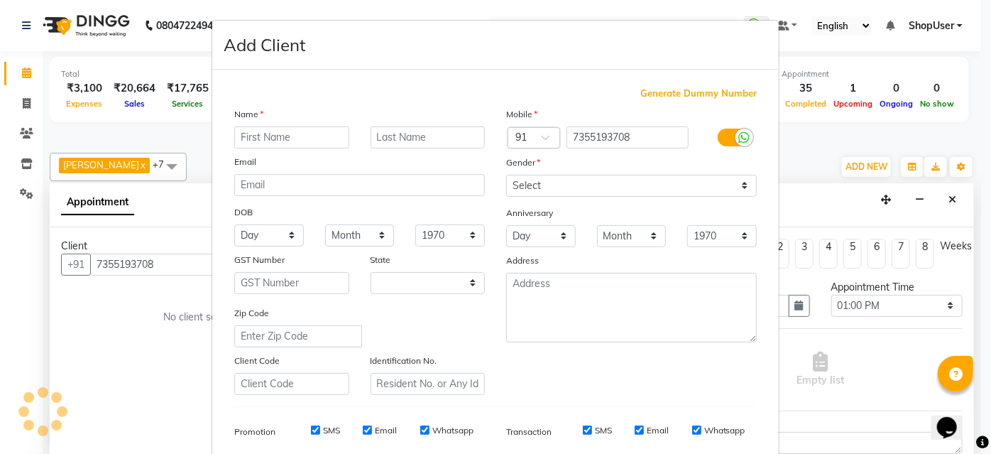
select select "22"
type input "arpit"
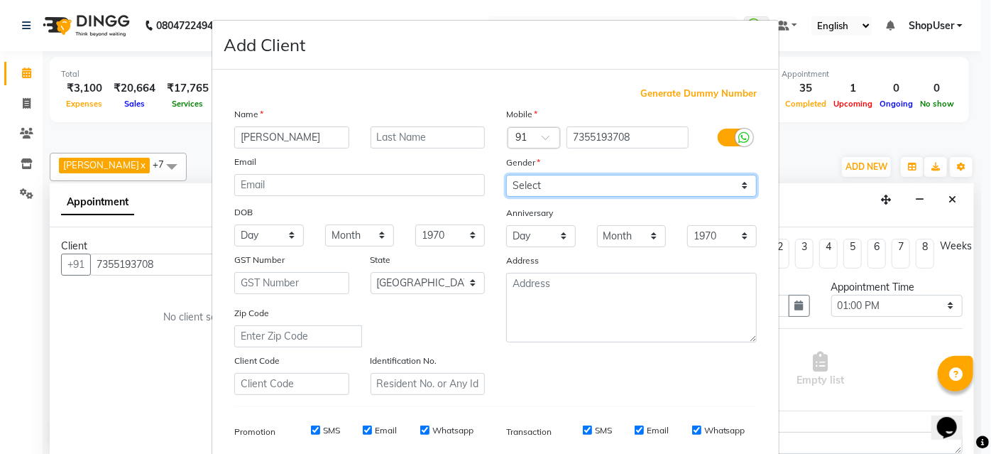
drag, startPoint x: 592, startPoint y: 179, endPoint x: 596, endPoint y: 192, distance: 14.1
click at [592, 179] on select "Select Male Female Other Prefer Not To Say" at bounding box center [631, 186] width 251 height 22
select select "male"
click at [506, 175] on select "Select Male Female Other Prefer Not To Say" at bounding box center [631, 186] width 251 height 22
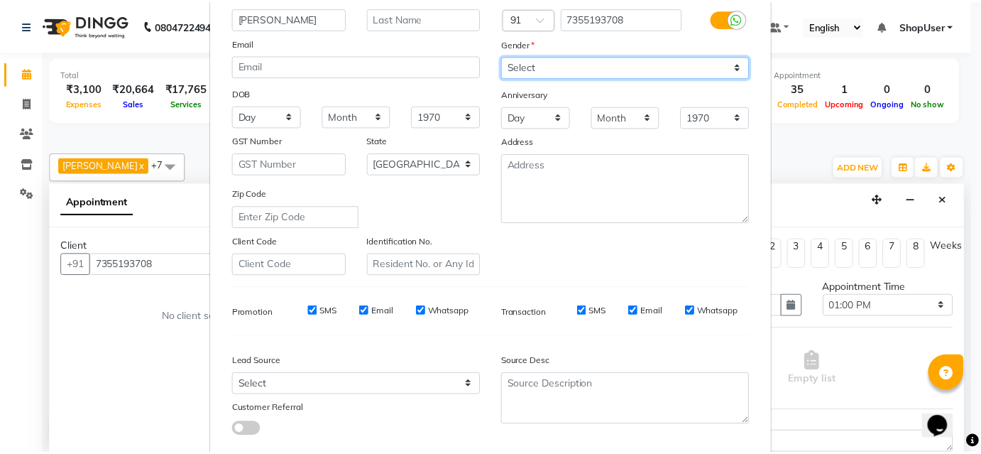
scroll to position [200, 0]
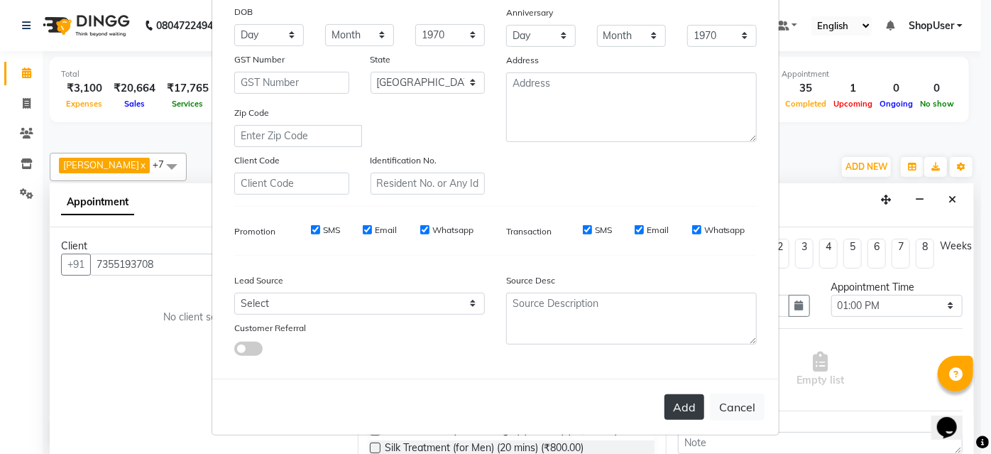
click at [669, 399] on button "Add" at bounding box center [685, 407] width 40 height 26
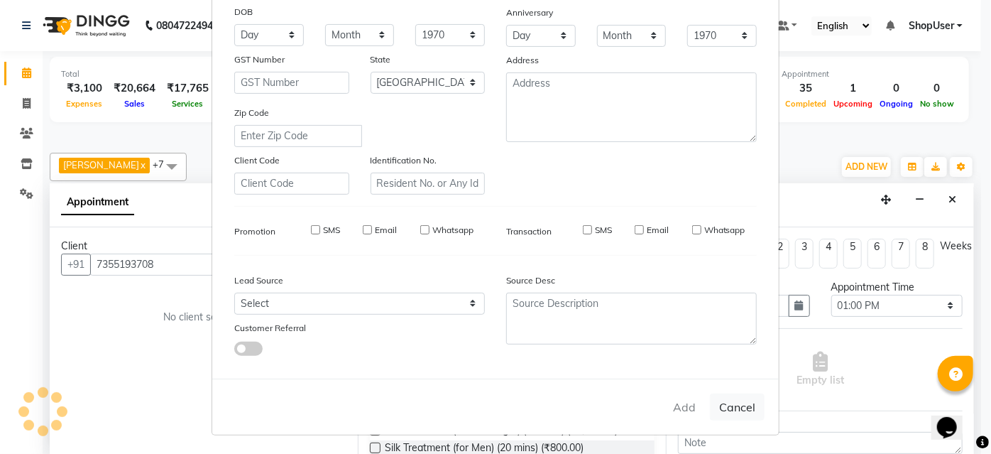
select select
select select "null"
select select
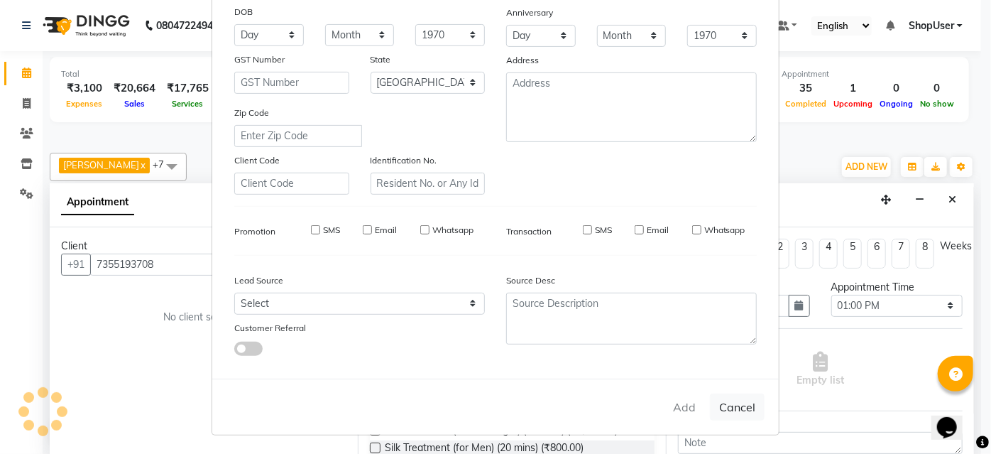
select select
checkbox input "false"
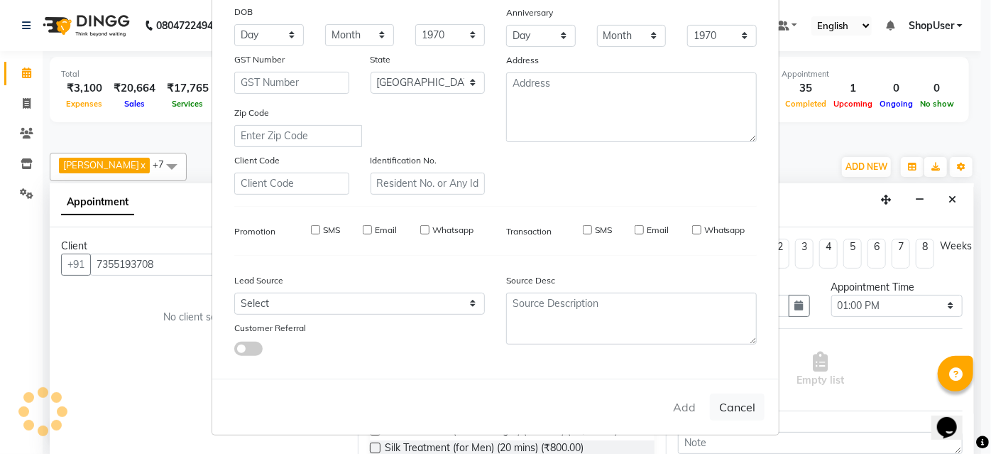
checkbox input "false"
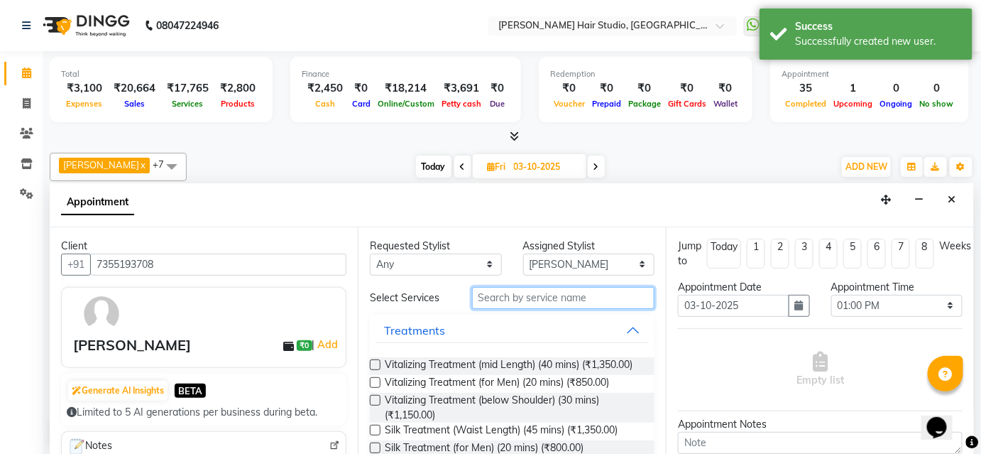
click at [609, 297] on input "text" at bounding box center [563, 298] width 182 height 22
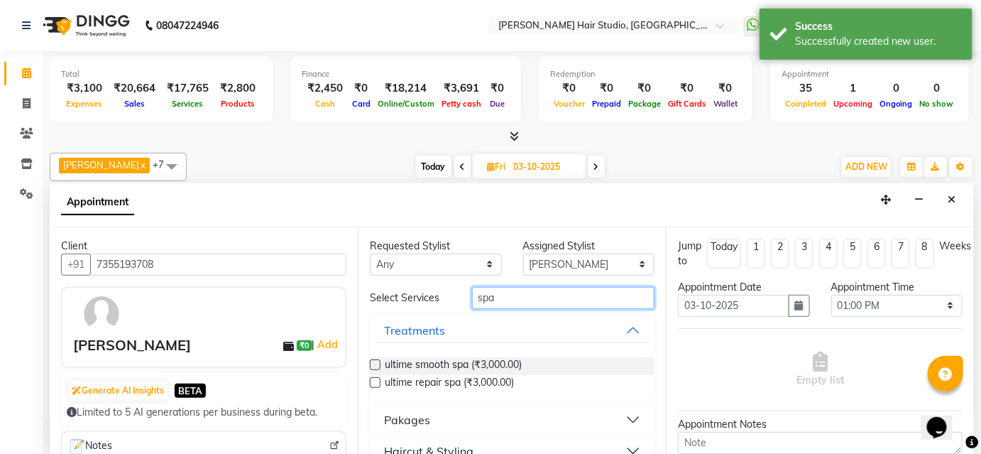
scroll to position [21, 0]
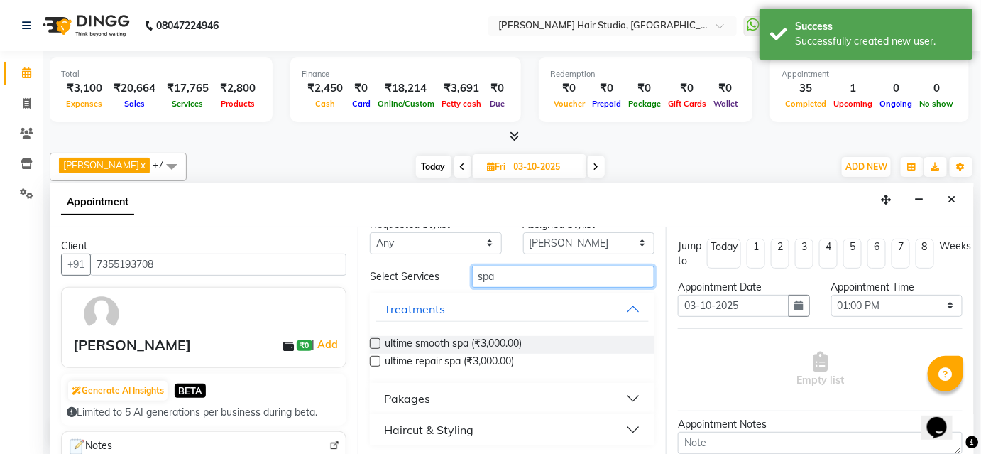
type input "spa"
click at [541, 437] on button "Haircut & Styling" at bounding box center [512, 430] width 273 height 26
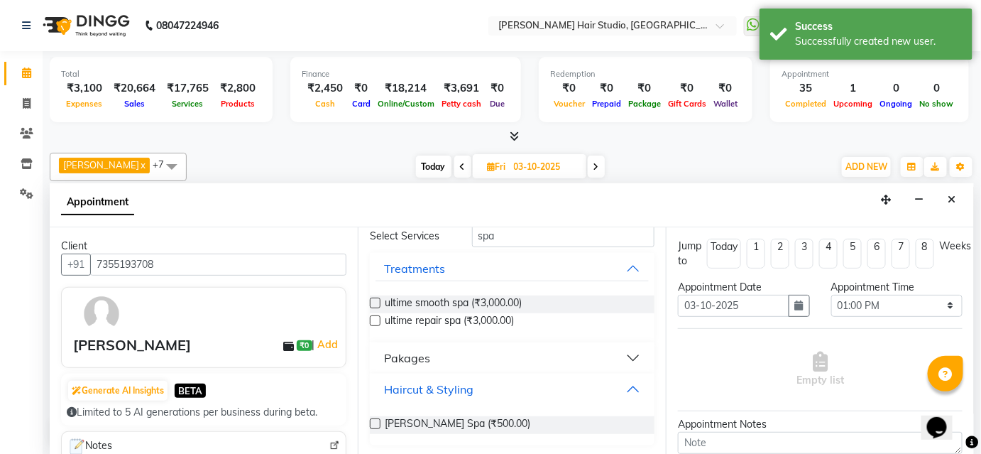
scroll to position [62, 0]
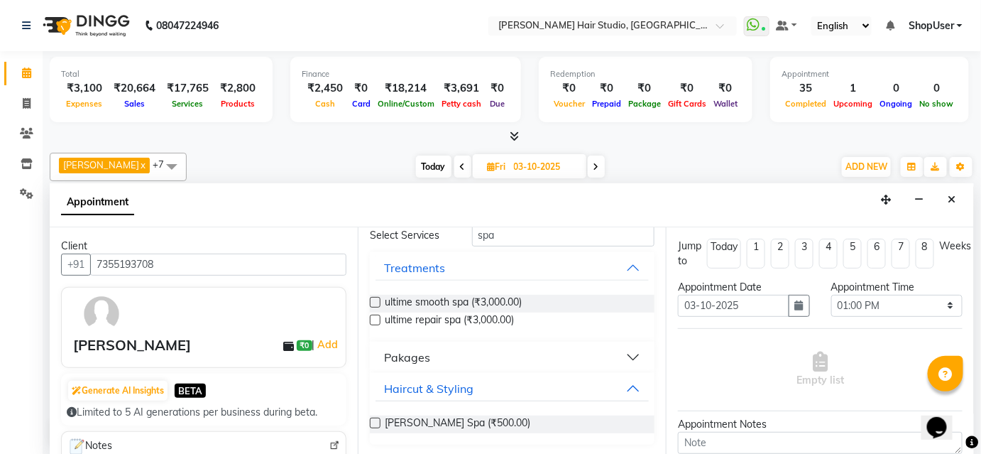
click at [460, 341] on div "Pakages" at bounding box center [512, 356] width 285 height 31
click at [460, 351] on button "Pakages" at bounding box center [512, 357] width 273 height 26
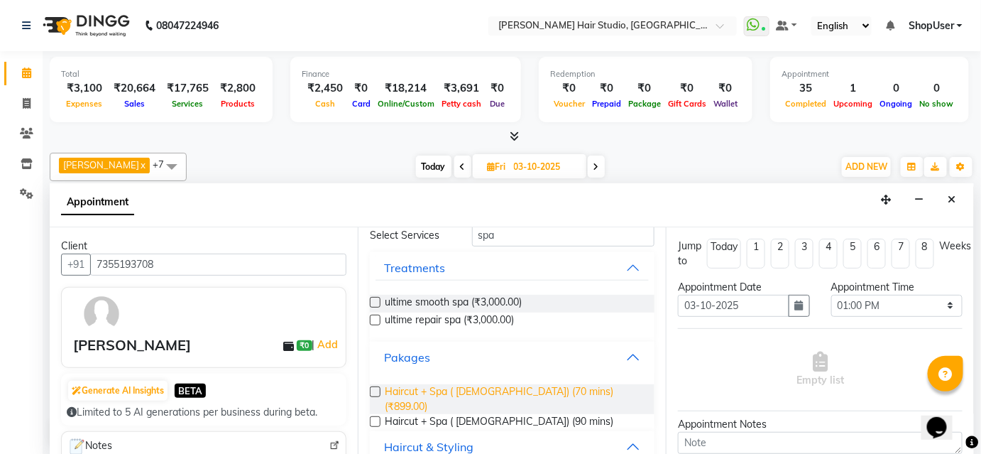
scroll to position [121, 0]
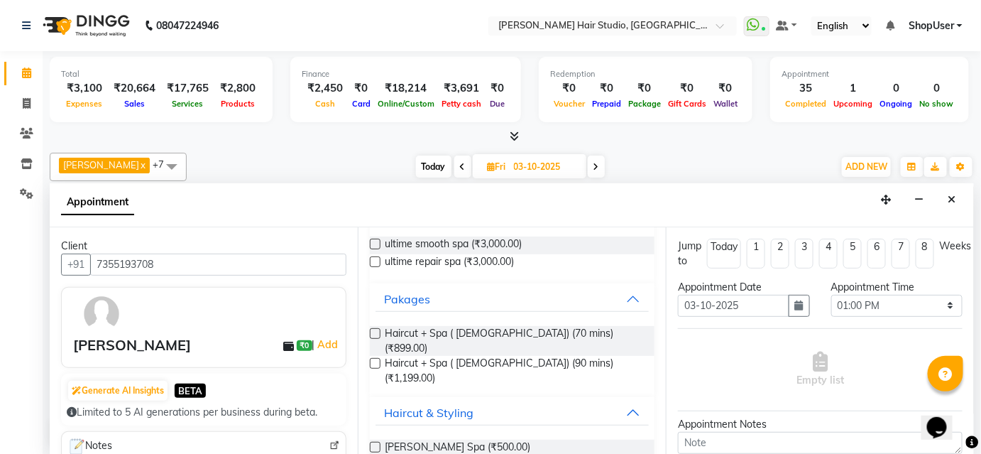
click at [376, 332] on label at bounding box center [375, 333] width 11 height 11
click at [376, 332] on input "checkbox" at bounding box center [374, 334] width 9 height 9
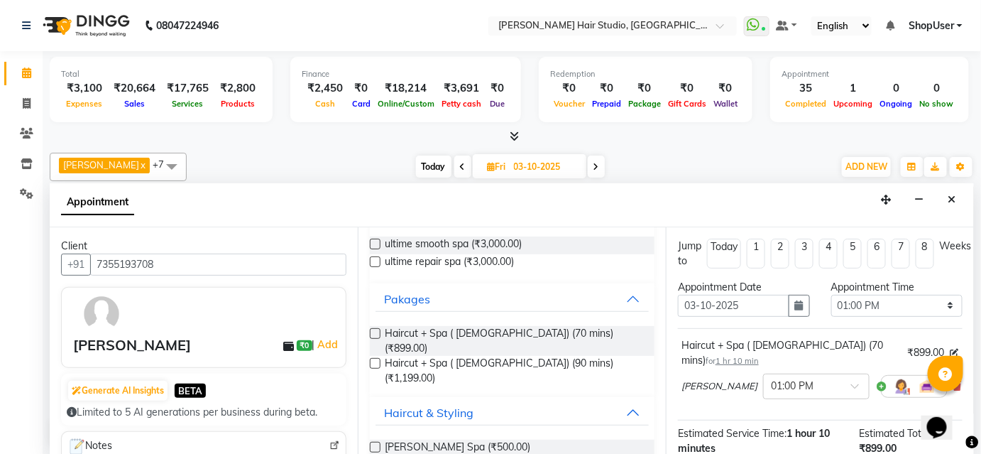
checkbox input "false"
click at [378, 358] on label at bounding box center [375, 363] width 11 height 11
click at [378, 360] on input "checkbox" at bounding box center [374, 364] width 9 height 9
checkbox input "false"
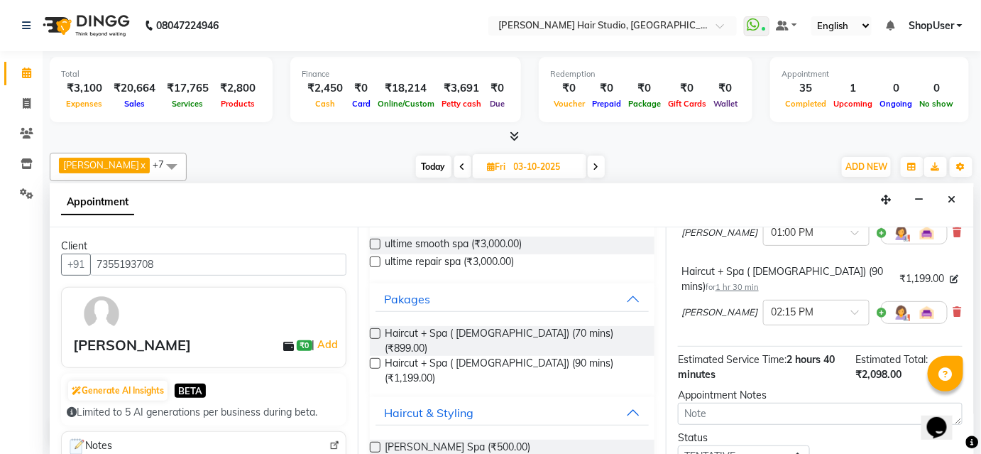
scroll to position [239, 0]
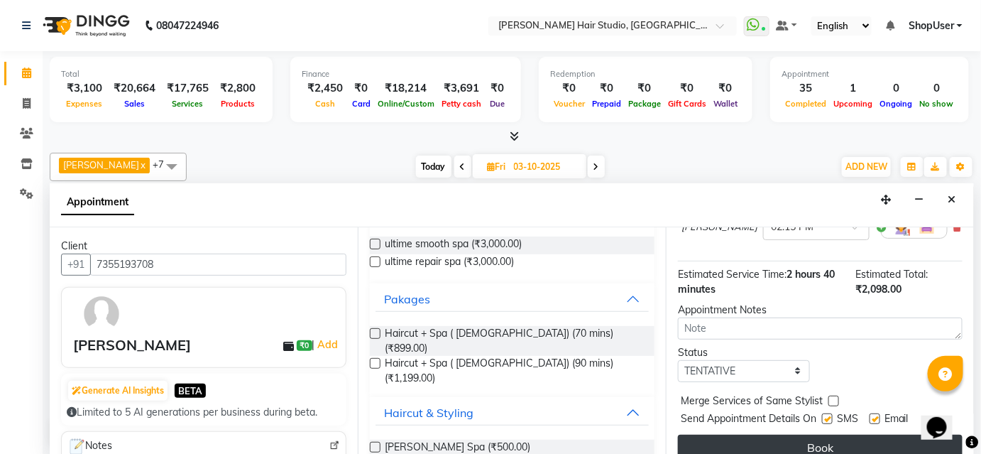
click at [782, 434] on button "Book" at bounding box center [820, 447] width 285 height 26
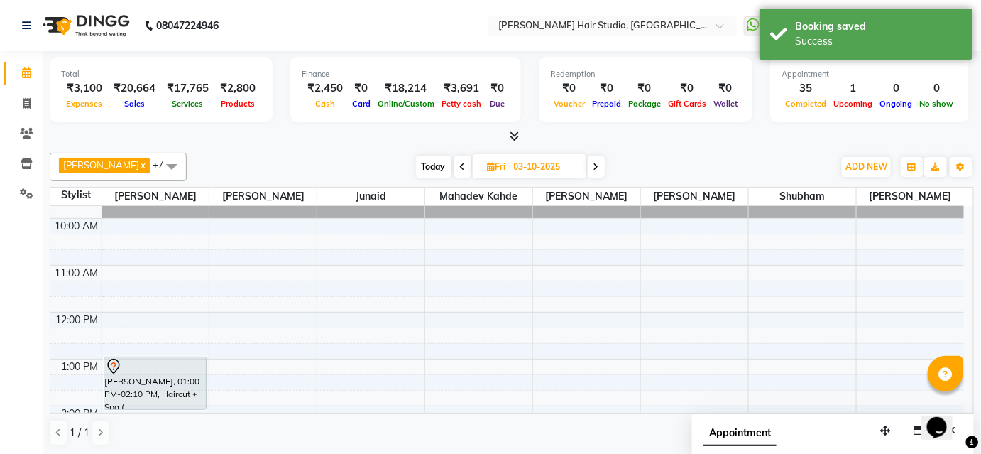
scroll to position [64, 0]
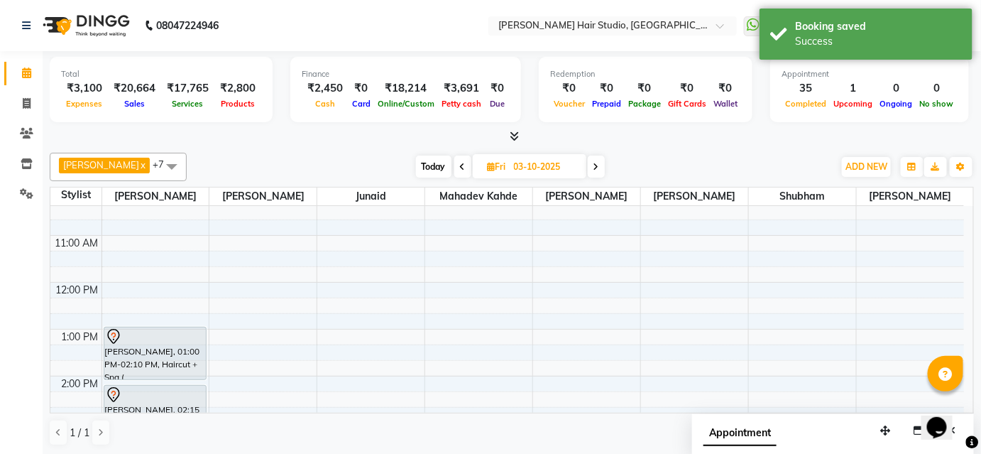
click at [460, 162] on span at bounding box center [462, 166] width 17 height 22
type input "02-10-2025"
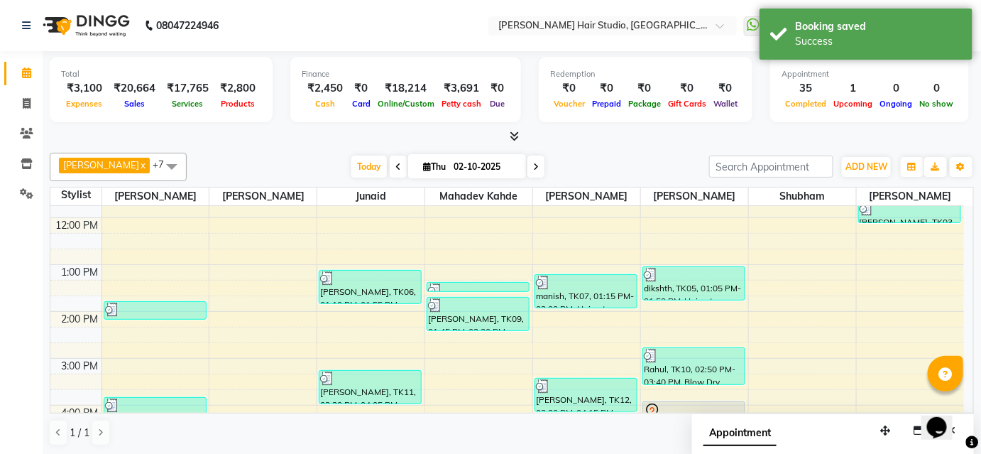
scroll to position [0, 0]
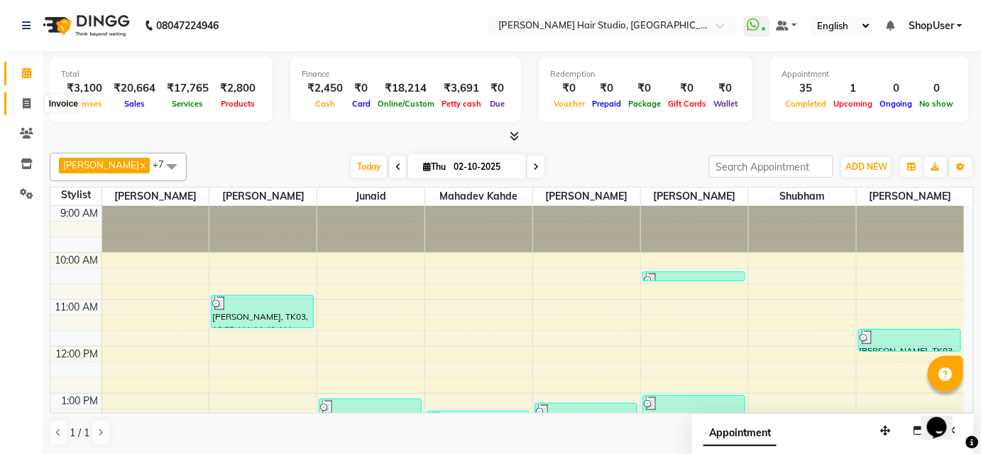
click at [24, 105] on icon at bounding box center [27, 103] width 8 height 11
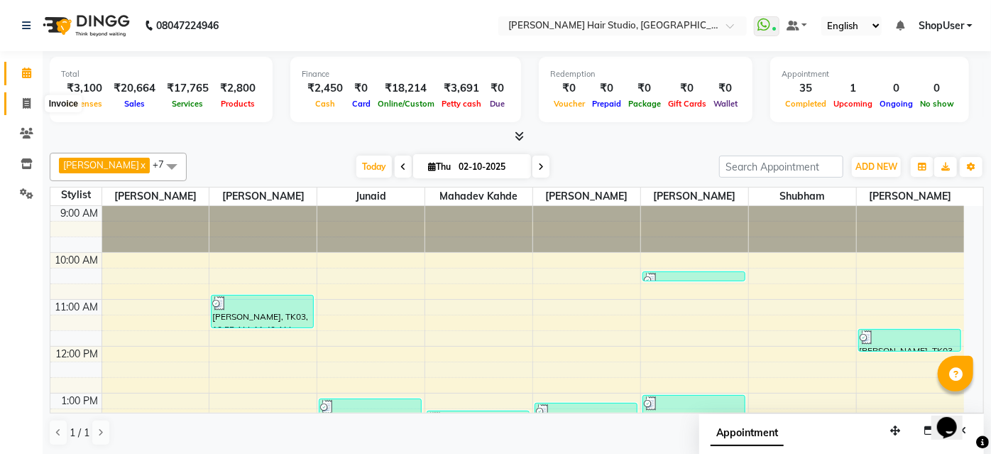
select select "service"
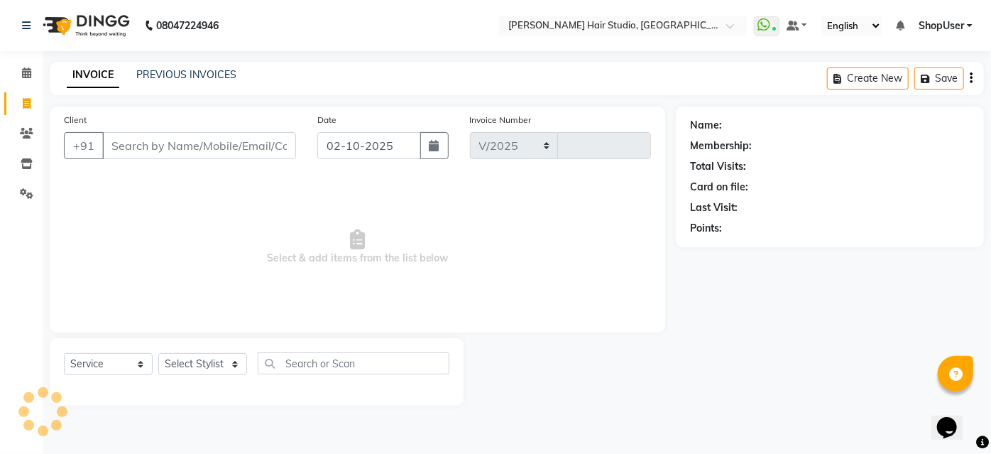
select select "627"
type input "5901"
click at [24, 105] on icon at bounding box center [27, 103] width 8 height 11
select select "627"
select select "service"
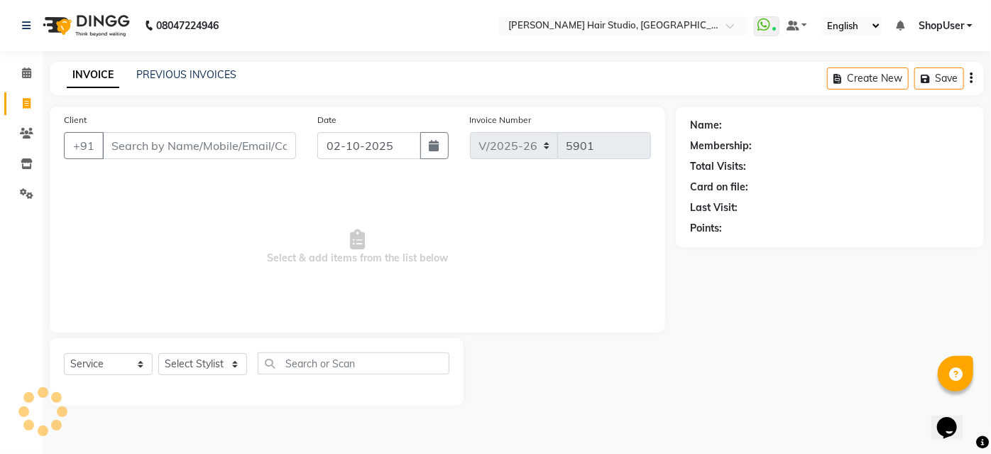
click at [225, 353] on div "Select Stylist Ajinkya Anuja Arunesh Avinash Junaid Mahadev kahde Mohammad Pawa…" at bounding box center [202, 364] width 89 height 22
click at [233, 354] on select "Select Stylist Ajinkya Anuja Arunesh Avinash Junaid Mahadev kahde Mohammad Pawa…" at bounding box center [202, 364] width 89 height 22
select select "88870"
click at [158, 353] on select "Select Stylist Ajinkya Anuja Arunesh Avinash Junaid Mahadev kahde Mohammad Pawa…" at bounding box center [202, 364] width 89 height 22
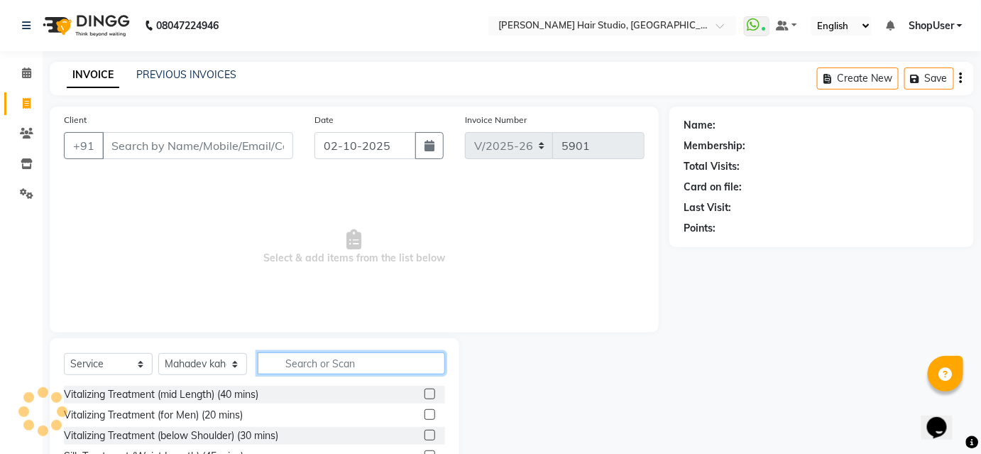
click at [316, 371] on input "text" at bounding box center [351, 363] width 187 height 22
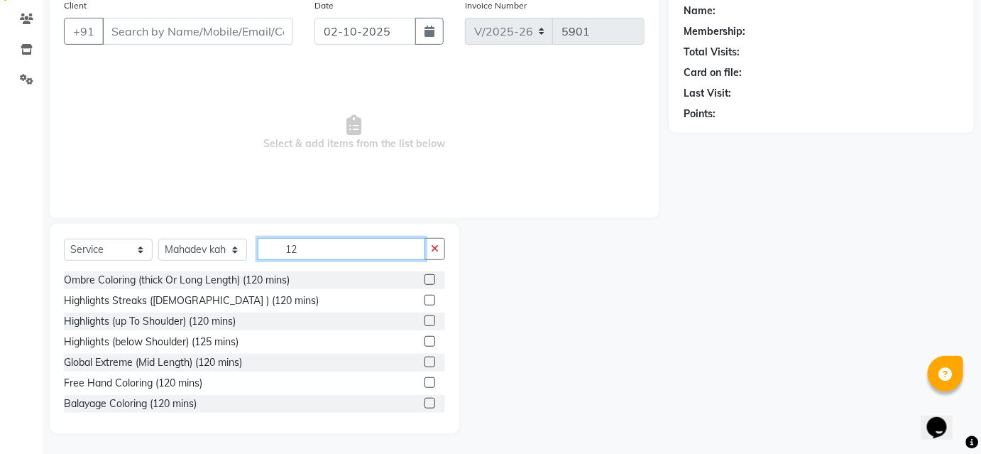
scroll to position [166, 0]
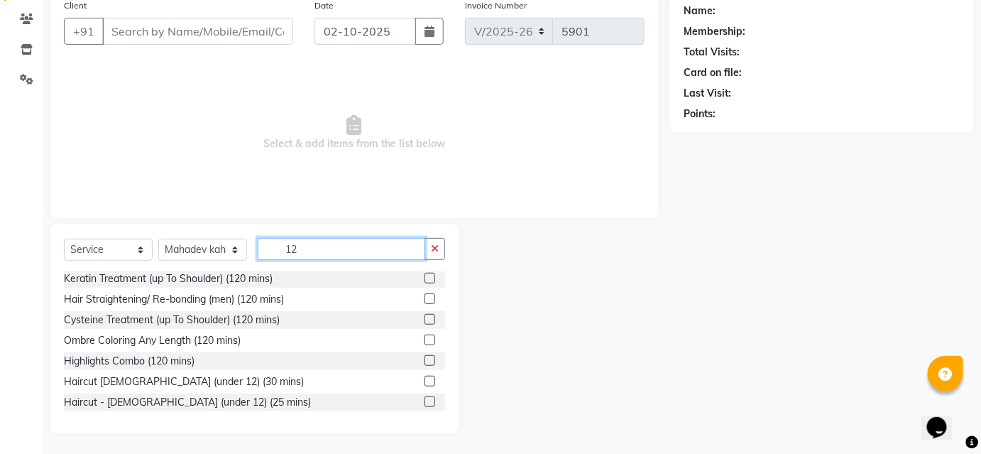
type input "12"
click at [425, 380] on label at bounding box center [430, 381] width 11 height 11
click at [425, 380] on input "checkbox" at bounding box center [429, 381] width 9 height 9
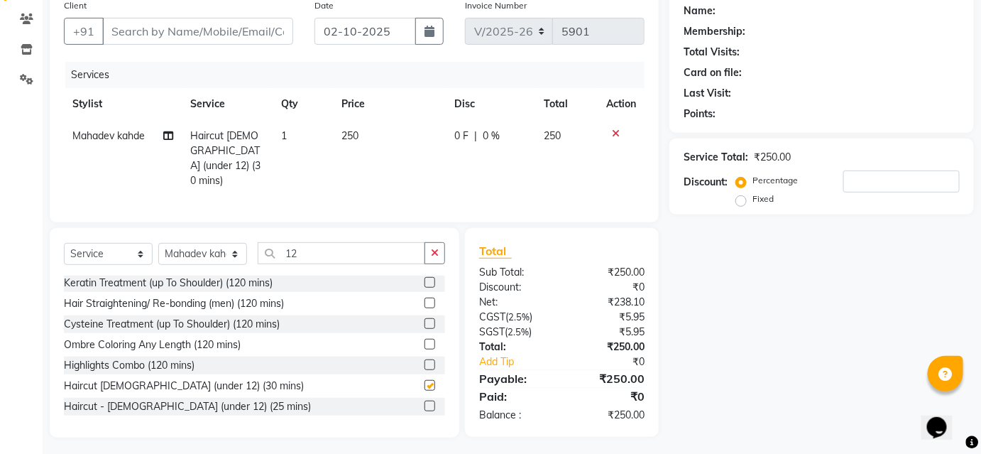
checkbox input "false"
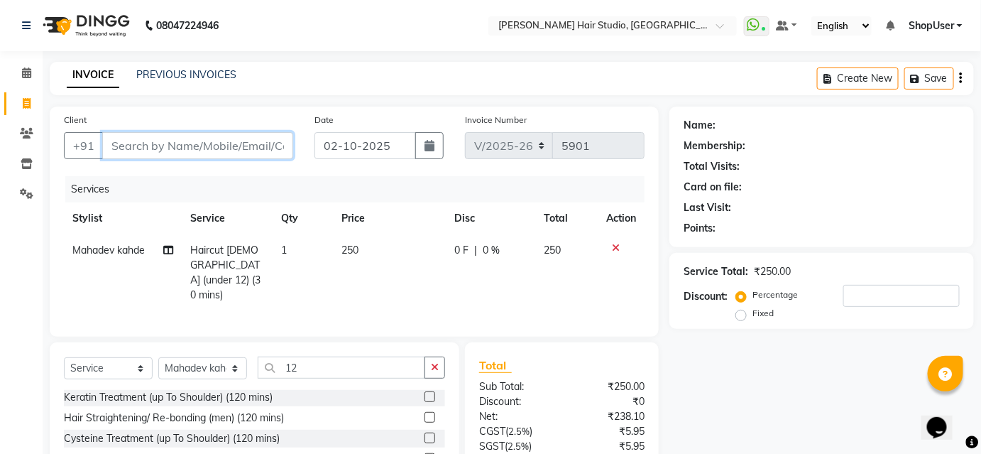
click at [256, 138] on input "Client" at bounding box center [197, 145] width 191 height 27
click at [220, 143] on input "Client" at bounding box center [197, 145] width 191 height 27
click at [221, 143] on input "Client" at bounding box center [197, 145] width 191 height 27
type input "9"
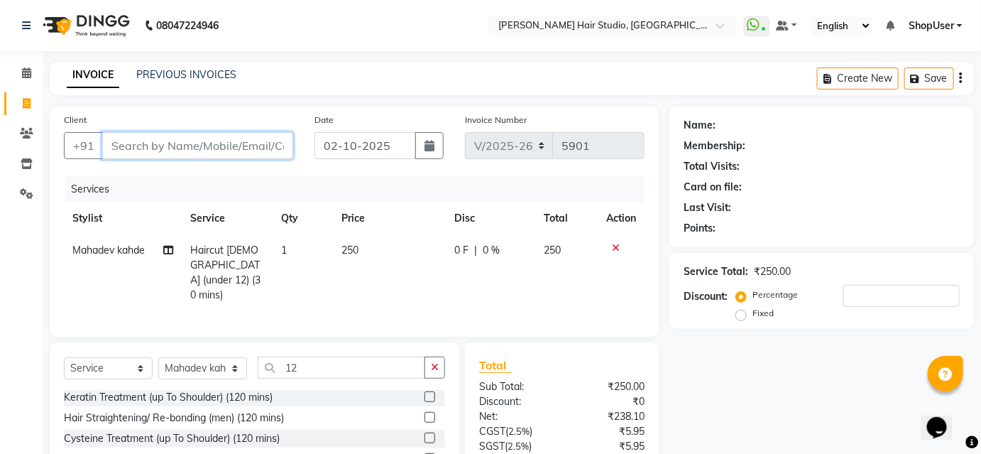
type input "0"
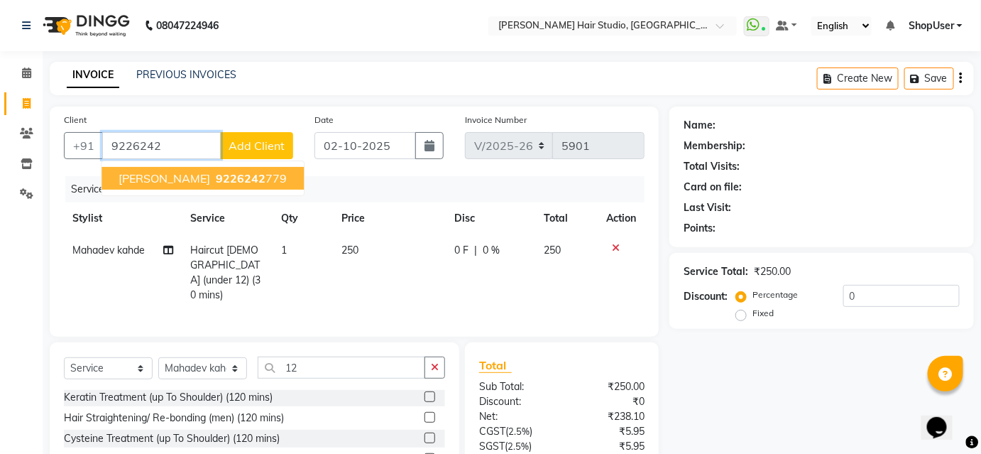
click at [219, 168] on button "sapna 9226242 779" at bounding box center [203, 178] width 202 height 23
type input "9226242779"
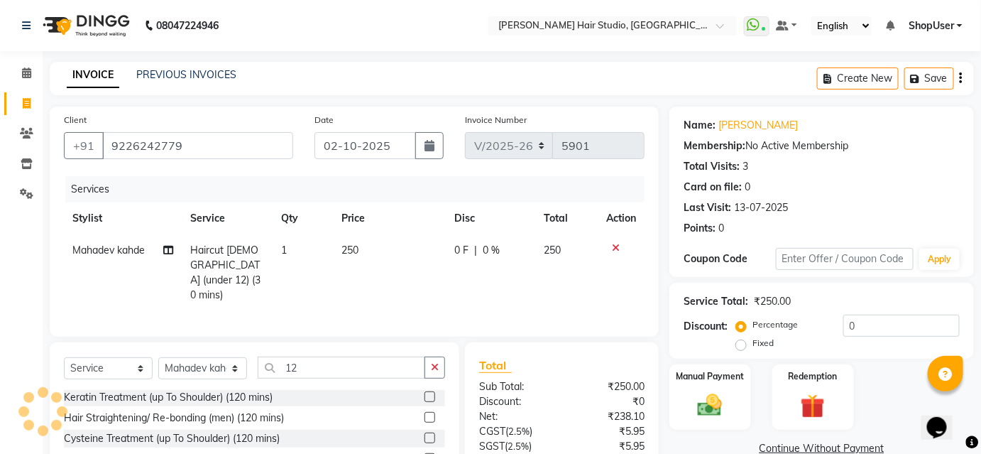
scroll to position [114, 0]
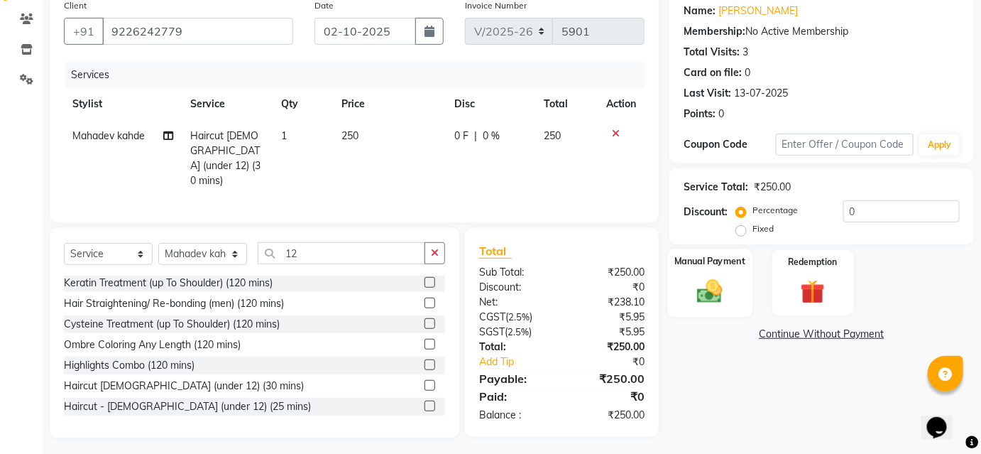
click at [728, 279] on img at bounding box center [709, 290] width 41 height 29
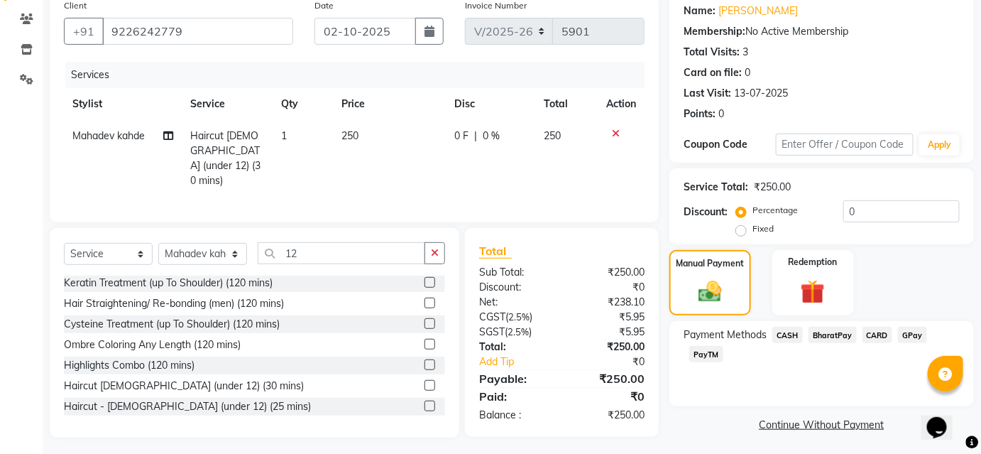
scroll to position [116, 0]
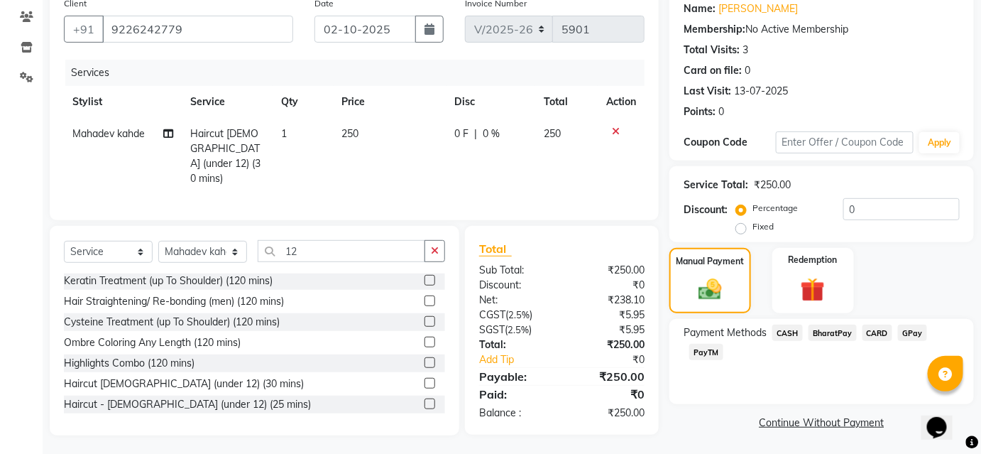
click at [831, 334] on span "BharatPay" at bounding box center [833, 332] width 48 height 16
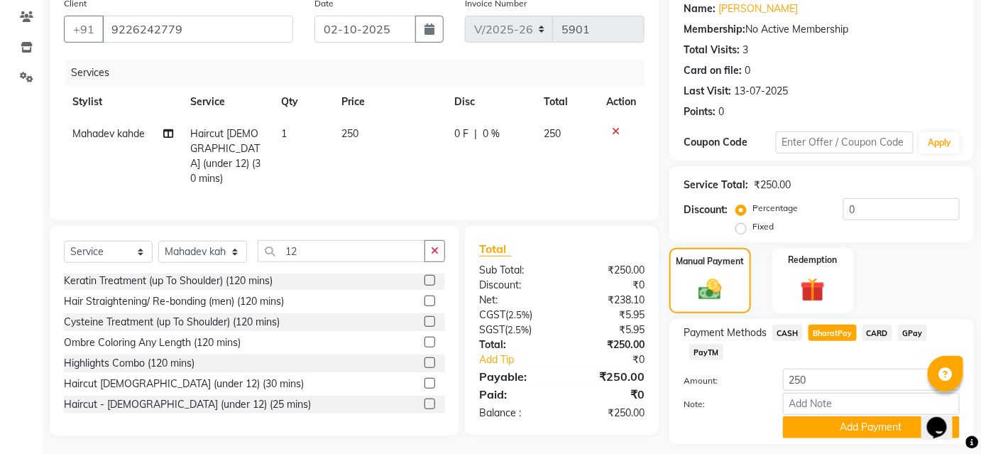
scroll to position [156, 0]
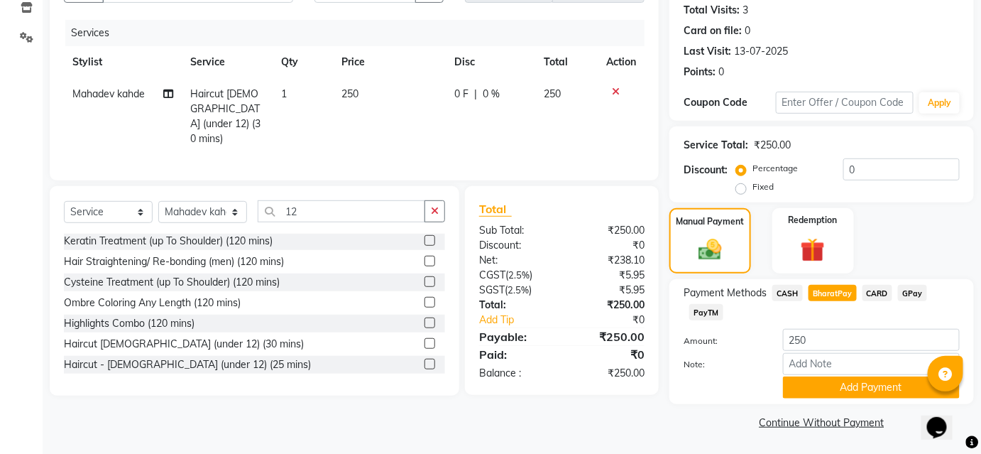
click at [873, 289] on span "CARD" at bounding box center [878, 293] width 31 height 16
click at [837, 397] on button "Add Payment" at bounding box center [871, 387] width 177 height 22
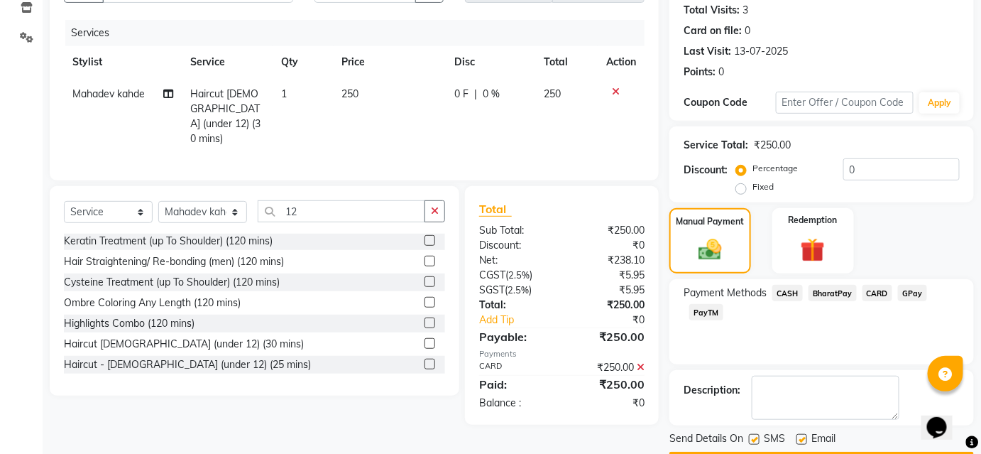
scroll to position [196, 0]
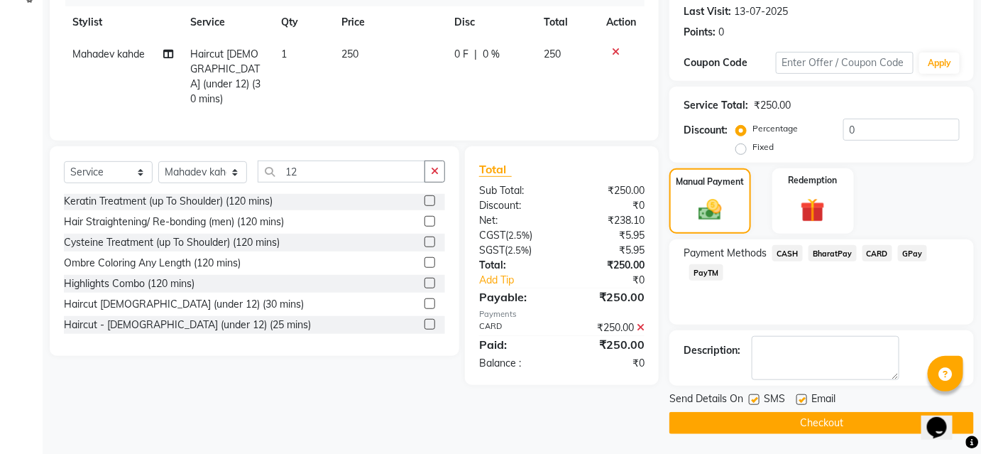
click at [833, 414] on button "Checkout" at bounding box center [821, 423] width 305 height 22
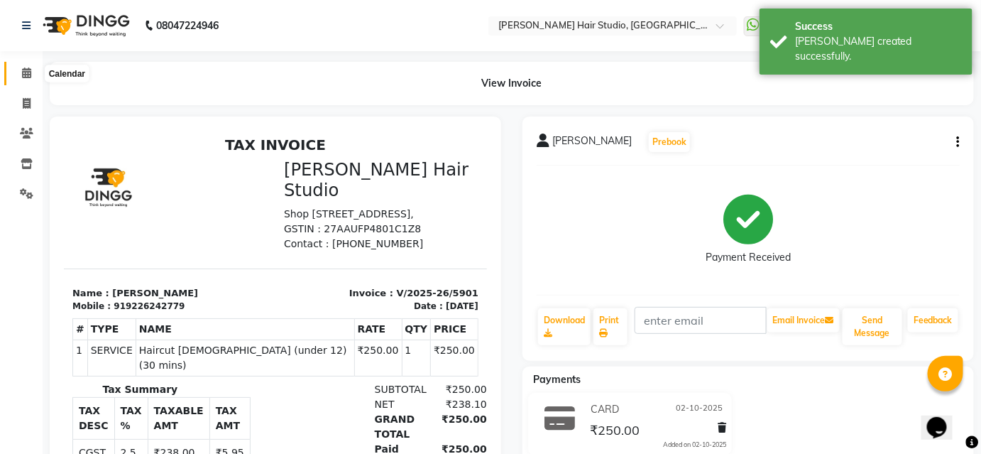
click at [23, 74] on icon at bounding box center [26, 72] width 9 height 11
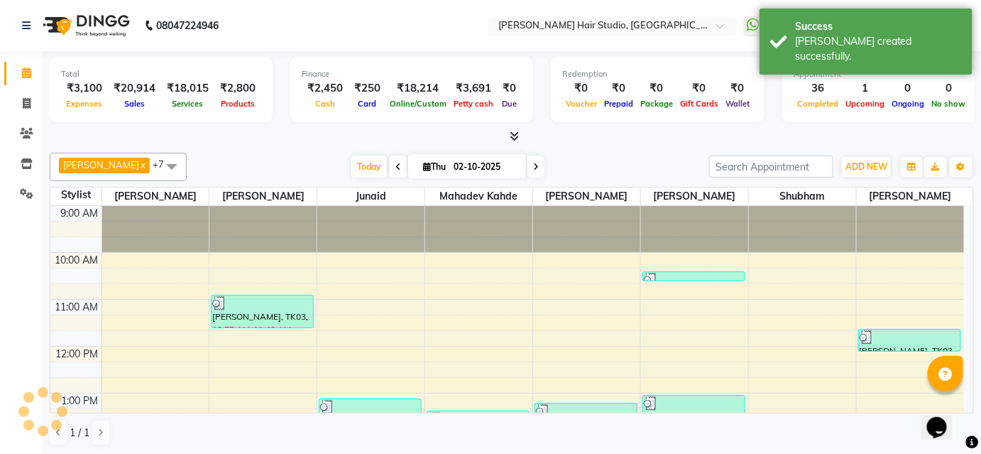
click at [23, 74] on icon at bounding box center [26, 72] width 9 height 11
